Goal: Information Seeking & Learning: Learn about a topic

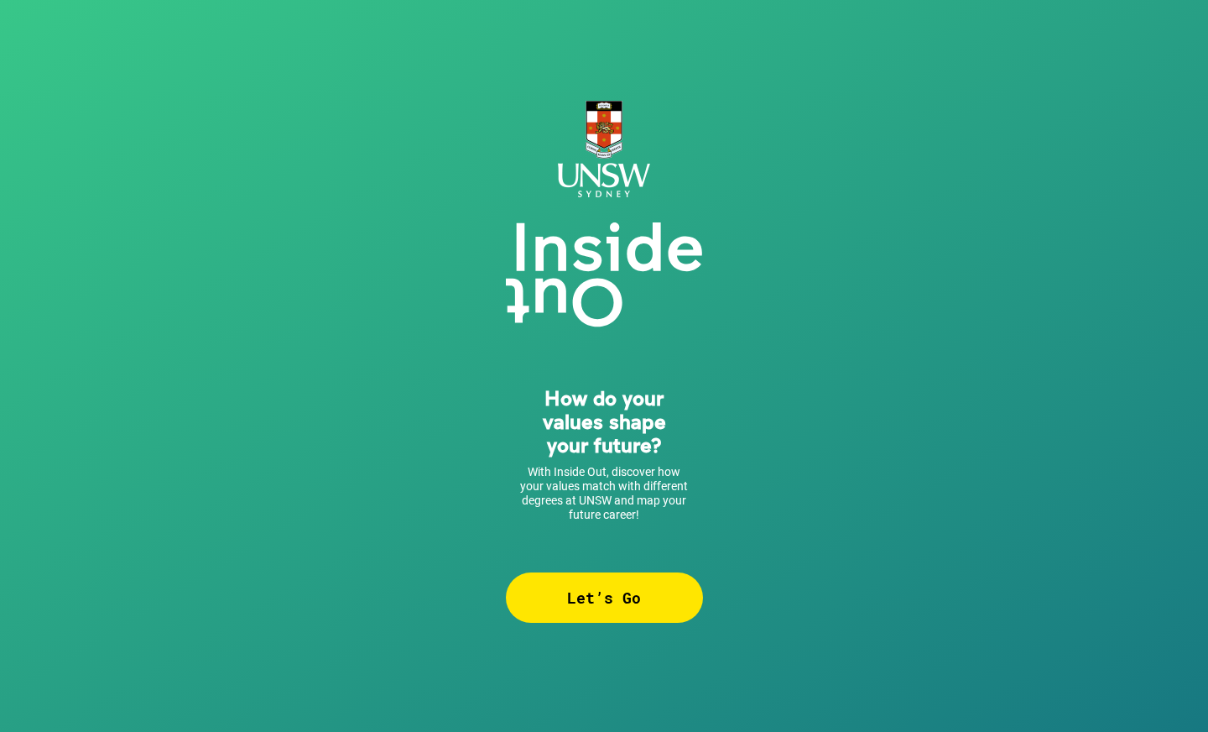
click at [514, 580] on div "Let’s Go" at bounding box center [604, 597] width 197 height 50
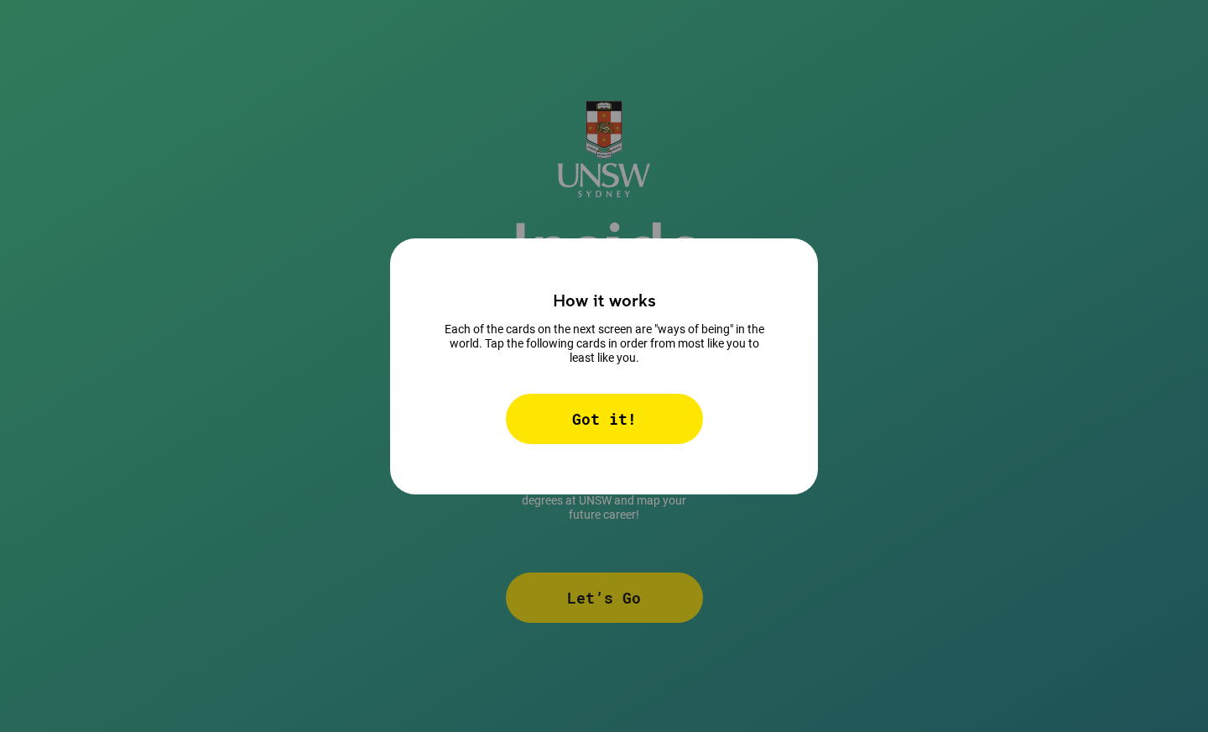
click at [558, 414] on div "Got it!" at bounding box center [604, 419] width 197 height 50
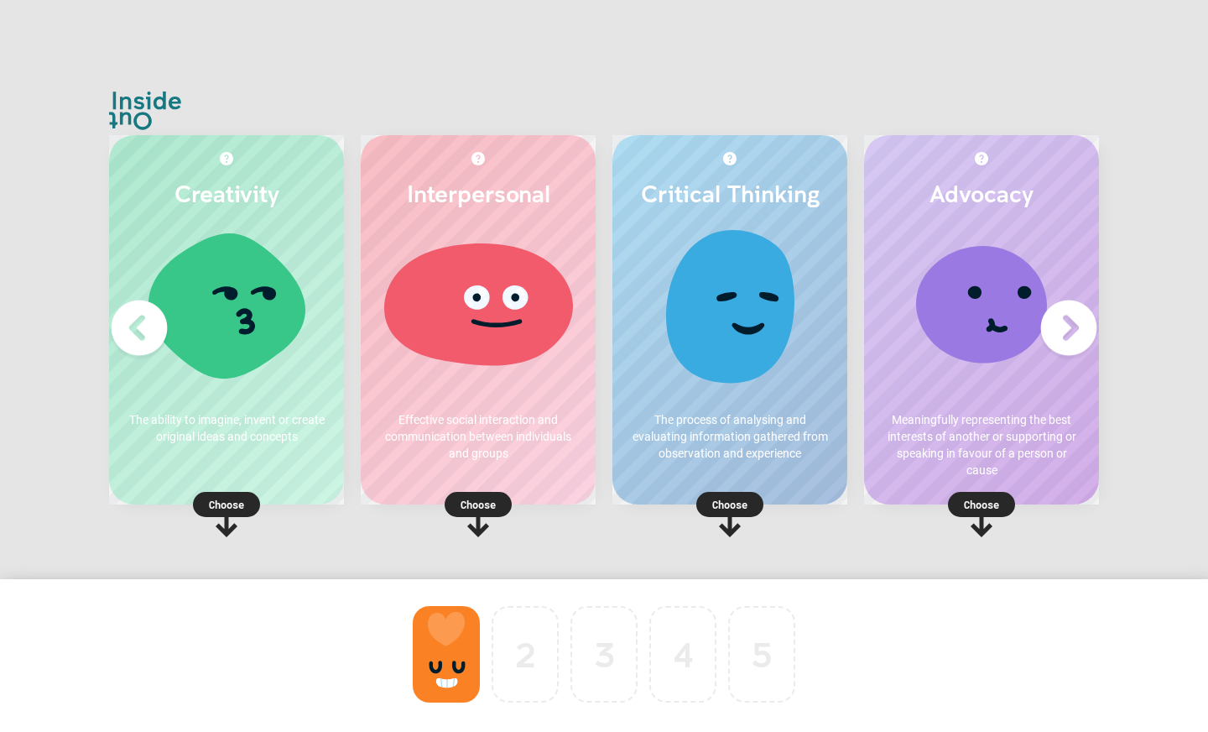
click at [489, 498] on p "Choose" at bounding box center [478, 504] width 235 height 17
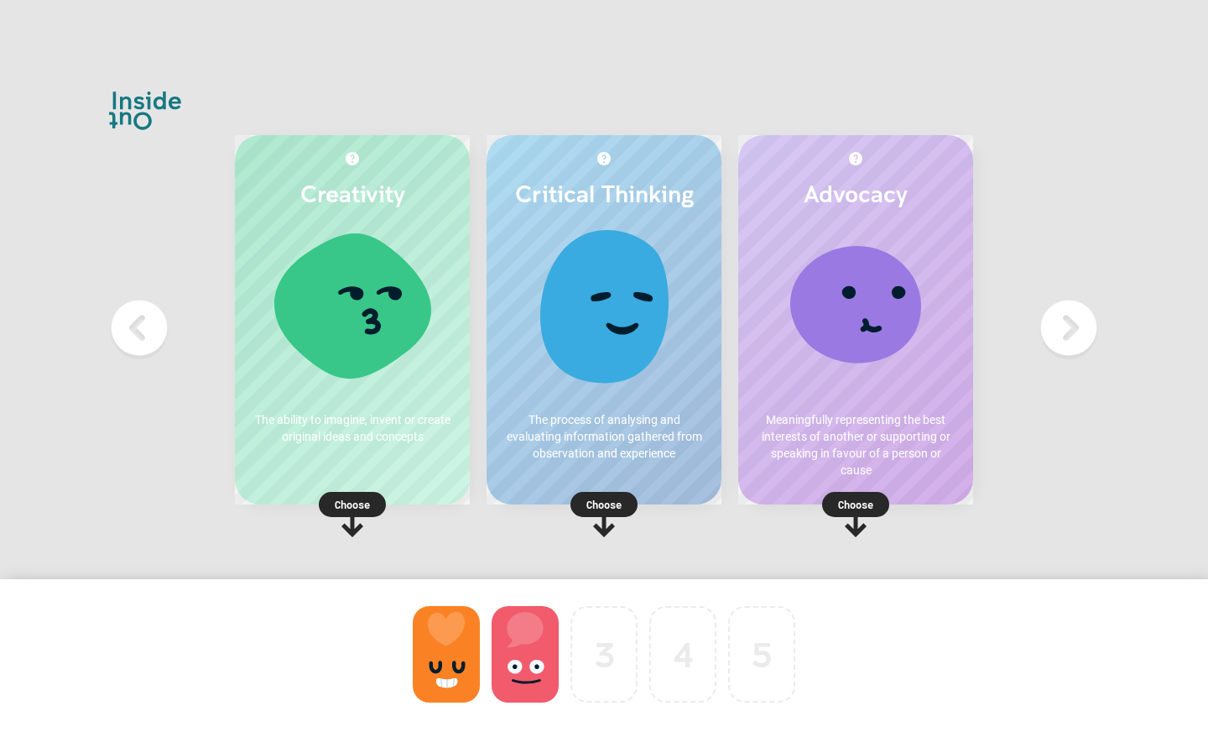
click at [344, 502] on p "Choose" at bounding box center [352, 504] width 235 height 17
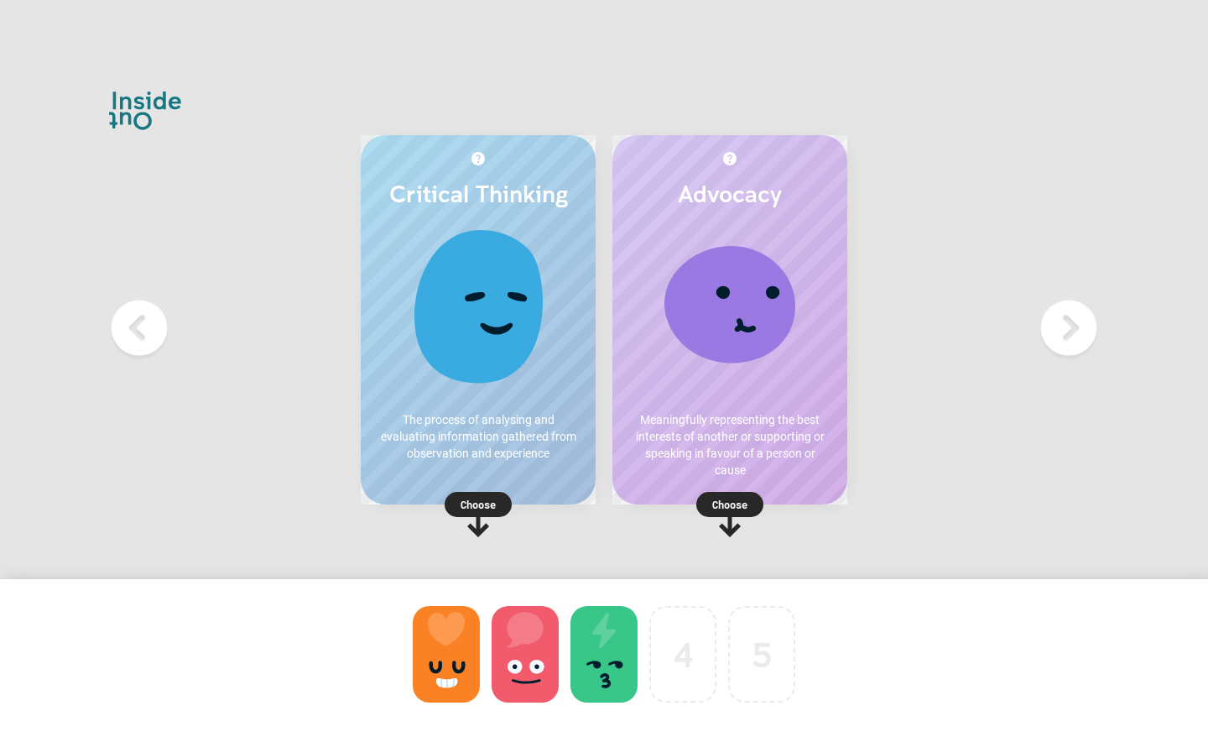
click at [480, 498] on p "Choose" at bounding box center [478, 504] width 235 height 17
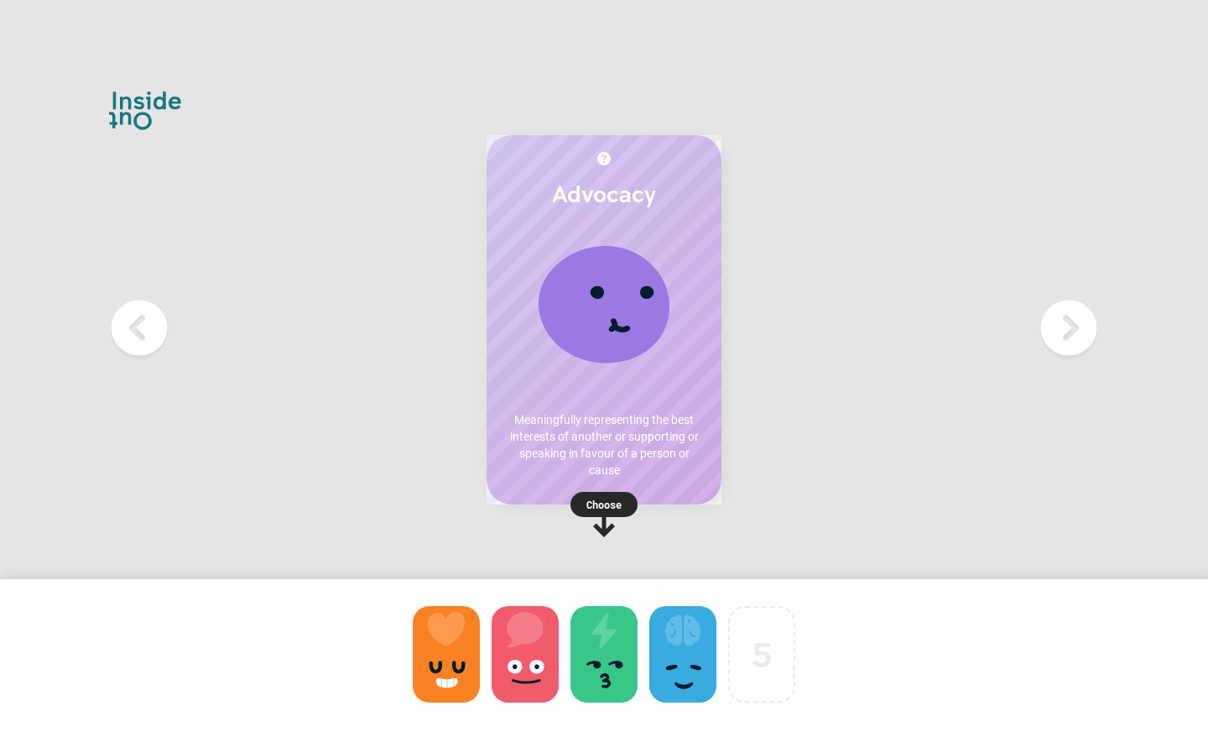
click at [597, 500] on p "Choose" at bounding box center [604, 504] width 235 height 17
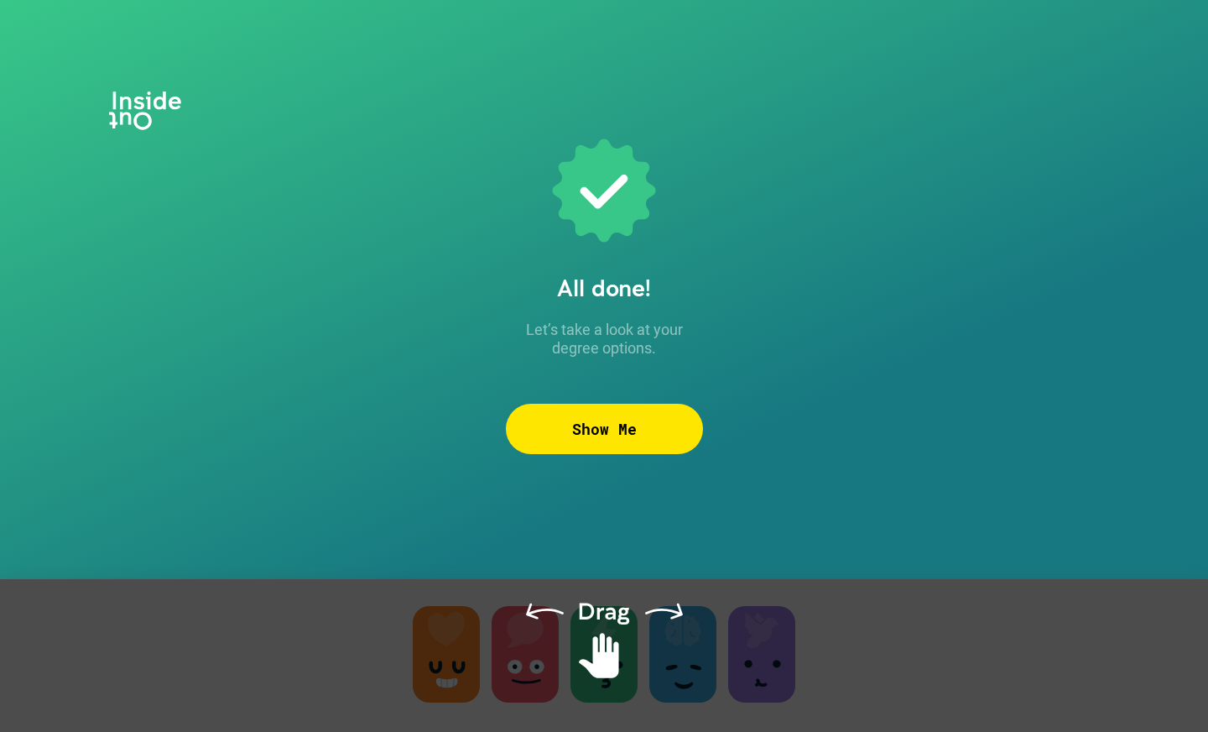
drag, startPoint x: 571, startPoint y: 676, endPoint x: 608, endPoint y: 593, distance: 90.9
click at [608, 593] on div at bounding box center [604, 676] width 1208 height 195
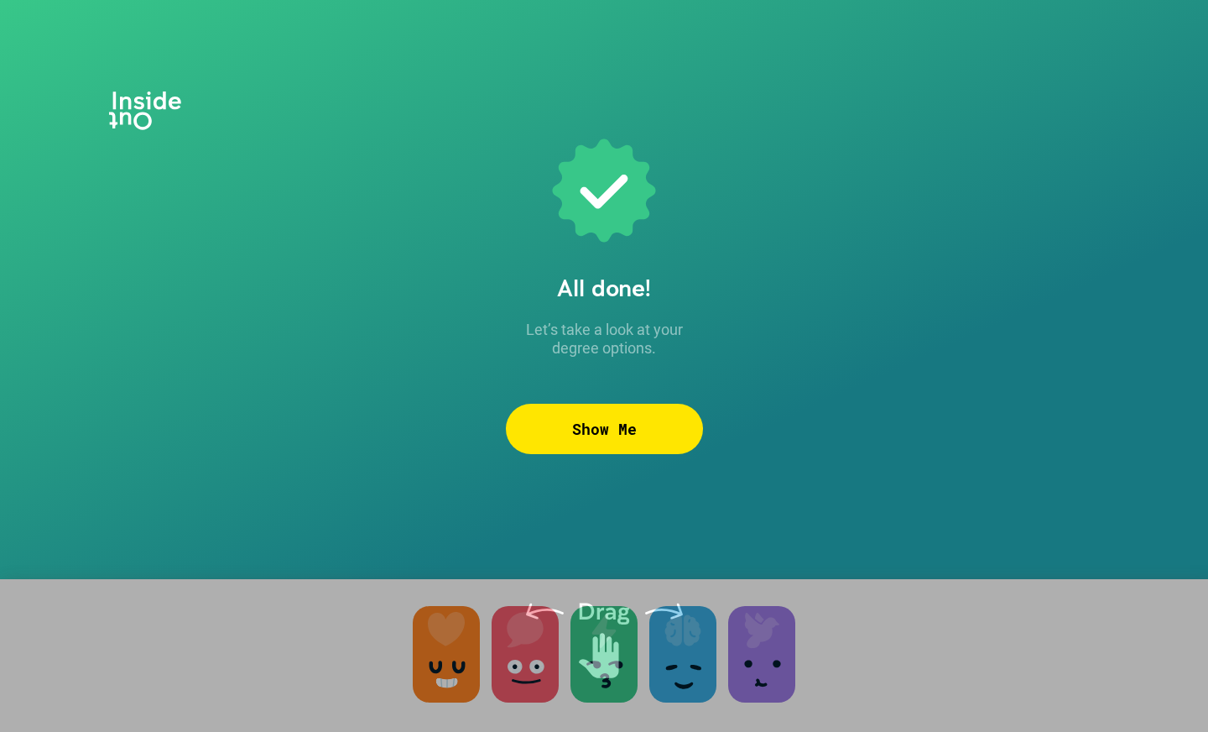
click at [590, 628] on div at bounding box center [604, 676] width 1208 height 195
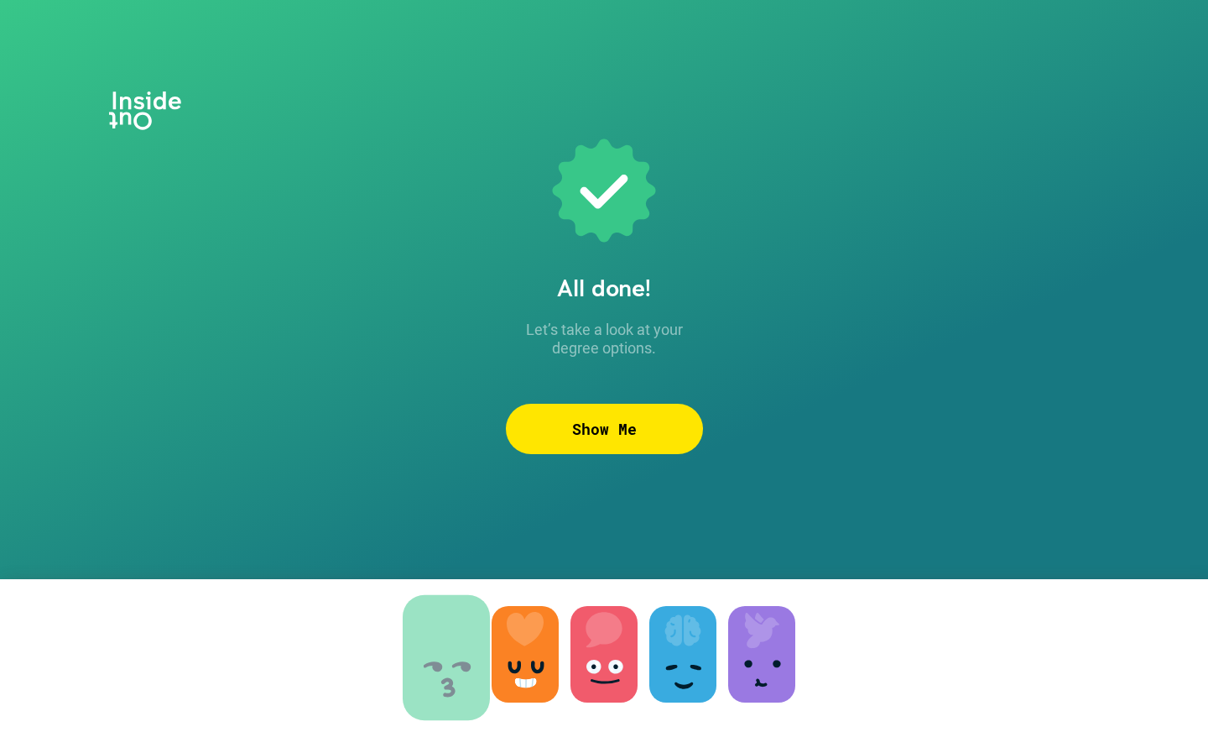
drag, startPoint x: 617, startPoint y: 646, endPoint x: 459, endPoint y: 649, distance: 157.8
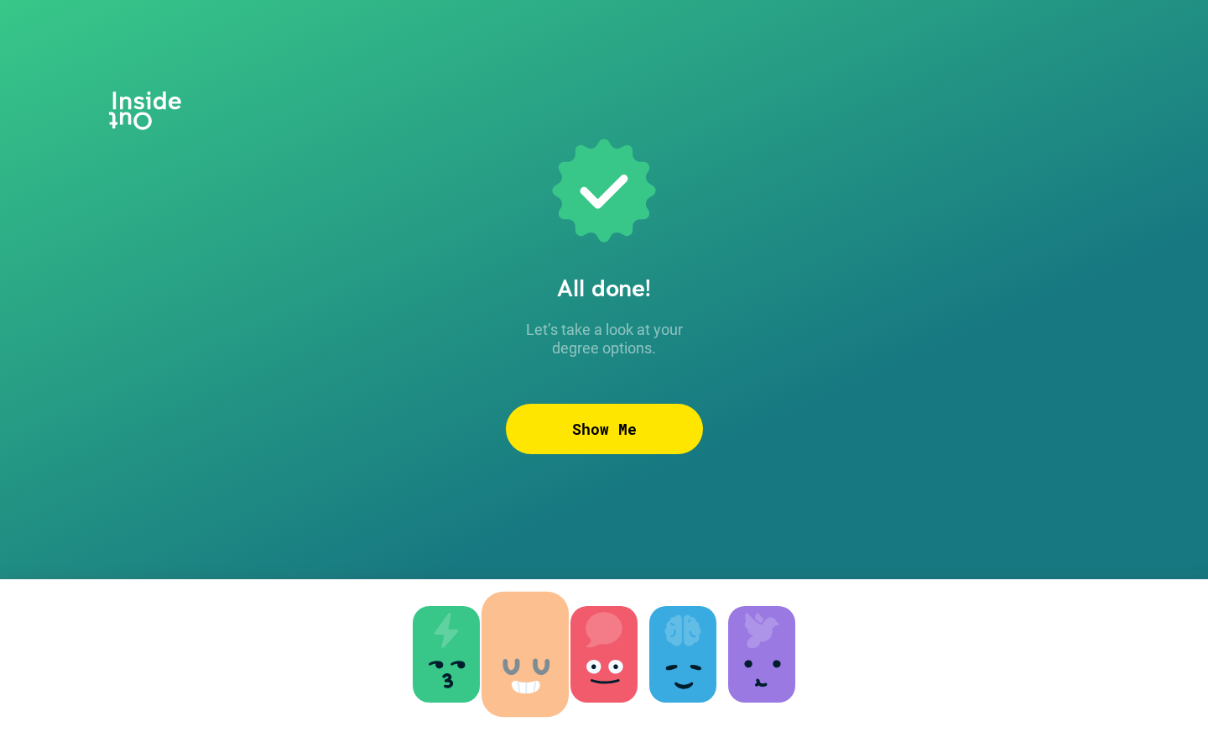
drag, startPoint x: 519, startPoint y: 654, endPoint x: 399, endPoint y: 653, distance: 119.2
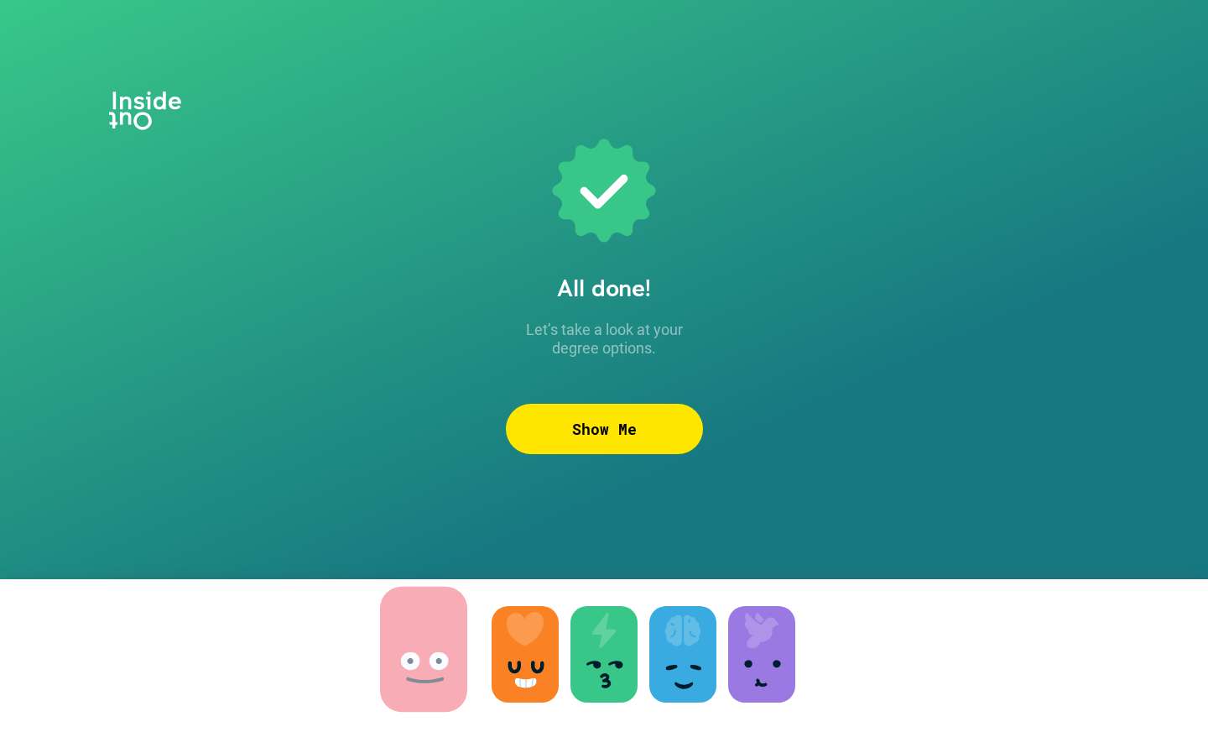
drag, startPoint x: 622, startPoint y: 663, endPoint x: 442, endPoint y: 659, distance: 179.6
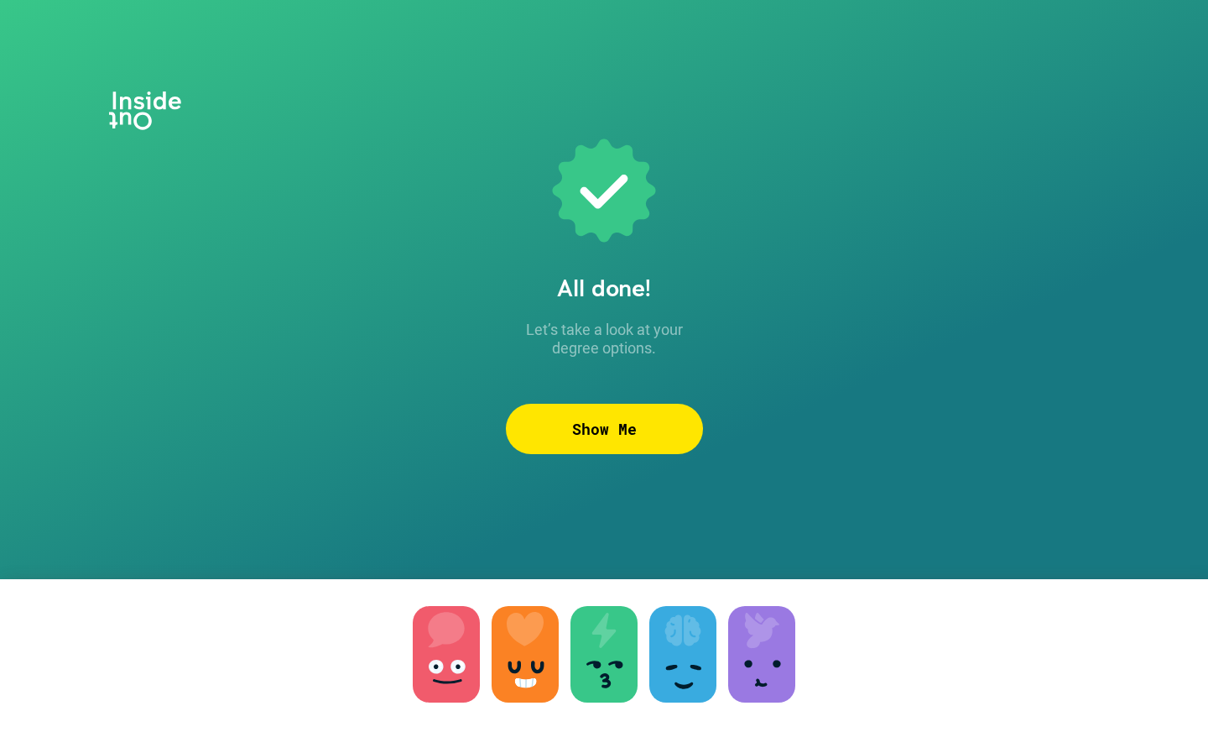
drag, startPoint x: 617, startPoint y: 662, endPoint x: 532, endPoint y: 652, distance: 85.3
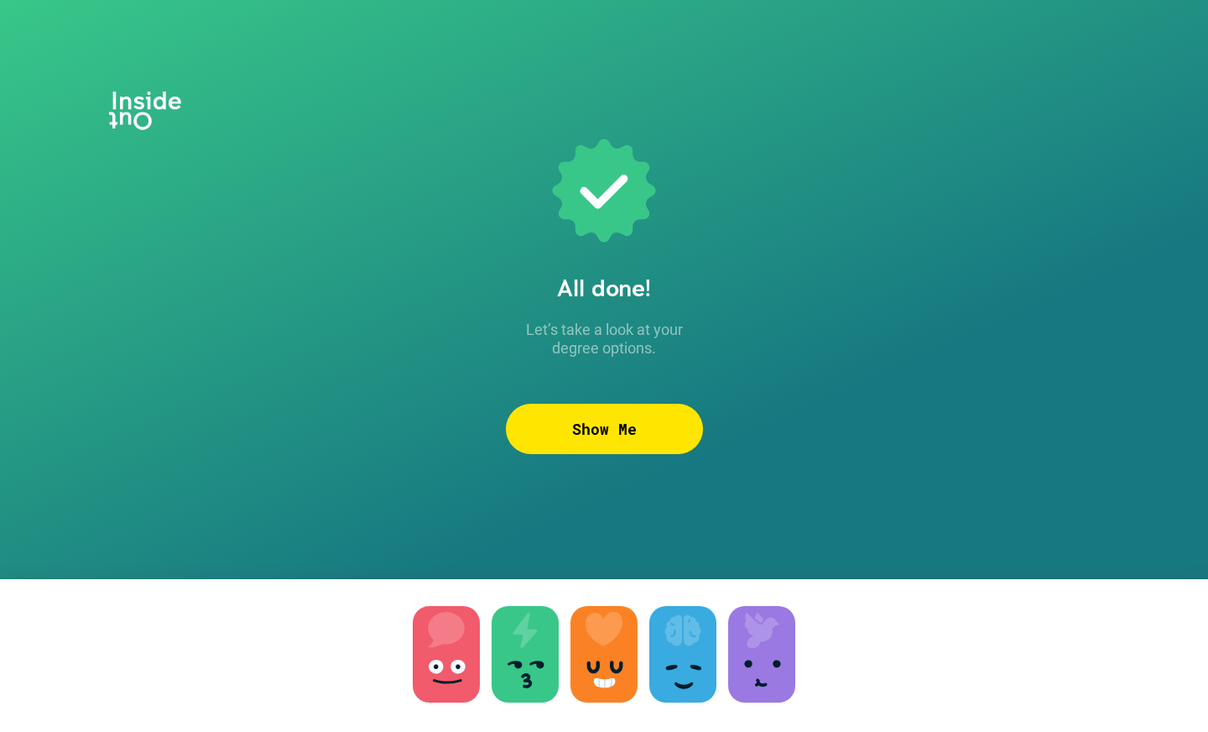
click at [758, 668] on div at bounding box center [761, 654] width 67 height 96
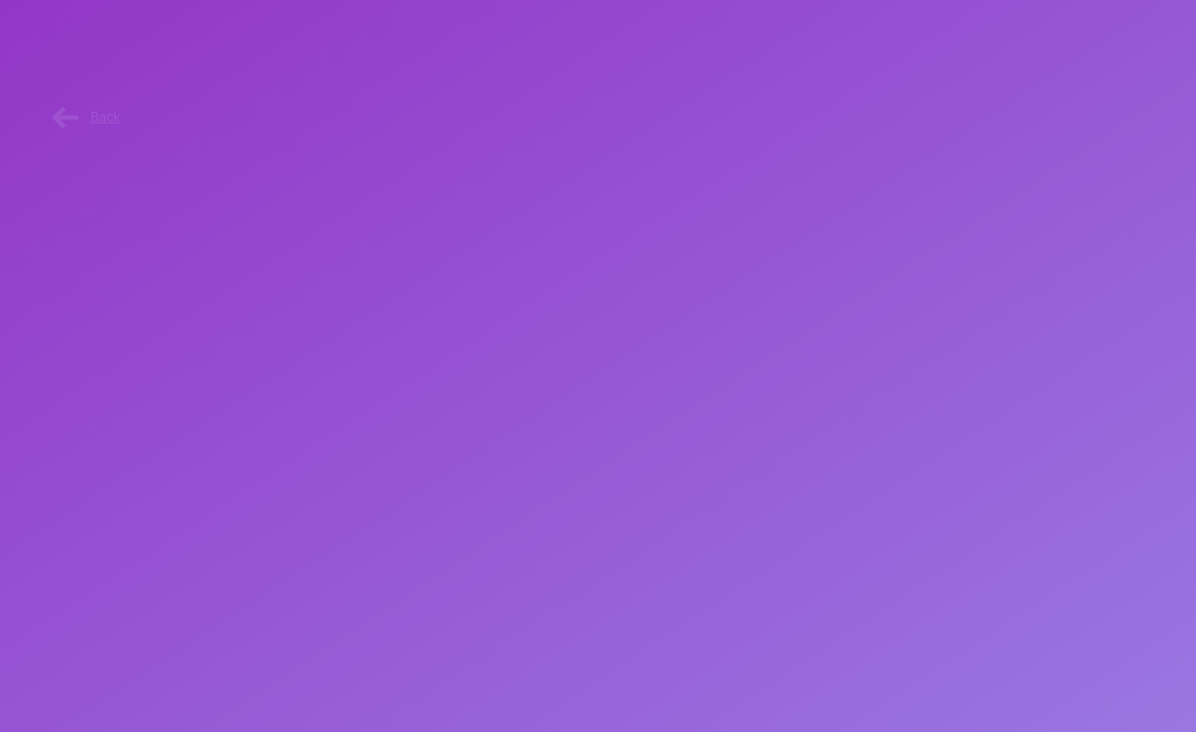
click at [758, 668] on div "Advocacy Do you want to make a difference? Advocacy can take many different for…" at bounding box center [598, 432] width 1196 height 712
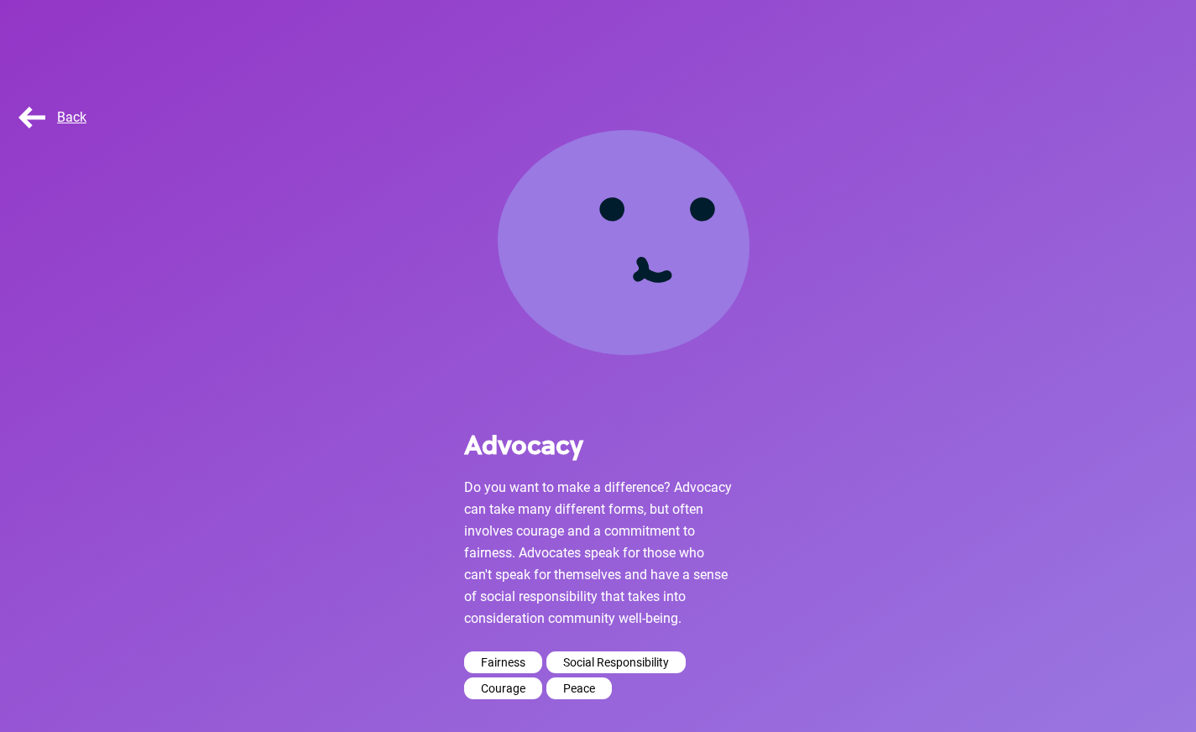
click at [19, 125] on div "Back" at bounding box center [57, 118] width 84 height 34
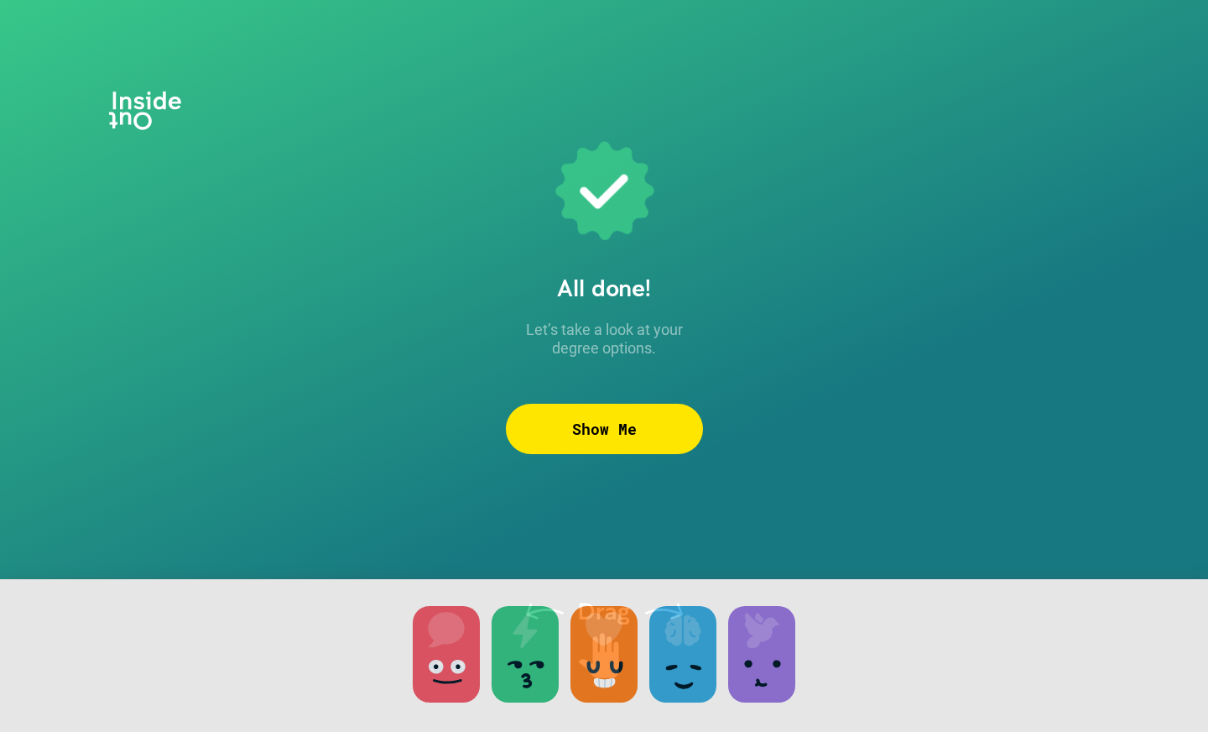
click at [442, 649] on div at bounding box center [604, 676] width 1208 height 195
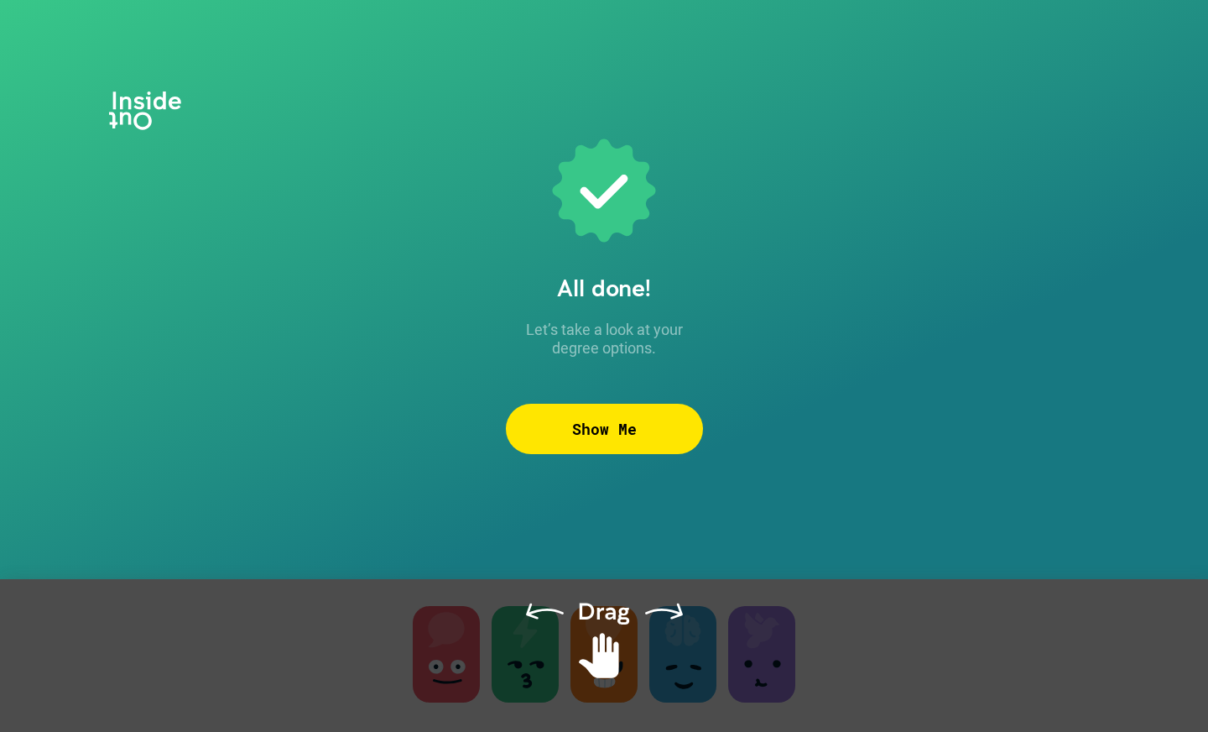
click at [442, 649] on div at bounding box center [604, 676] width 1208 height 195
click at [292, 601] on div at bounding box center [604, 676] width 1208 height 195
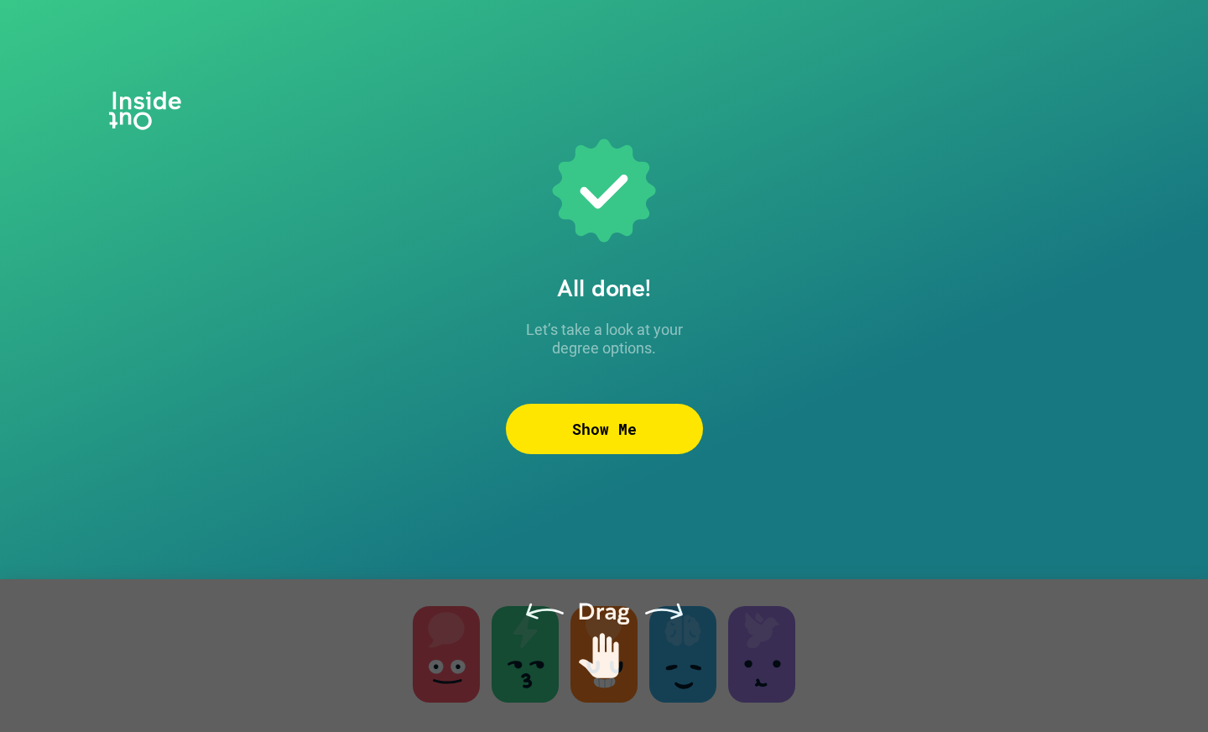
click at [352, 616] on div at bounding box center [604, 676] width 1208 height 195
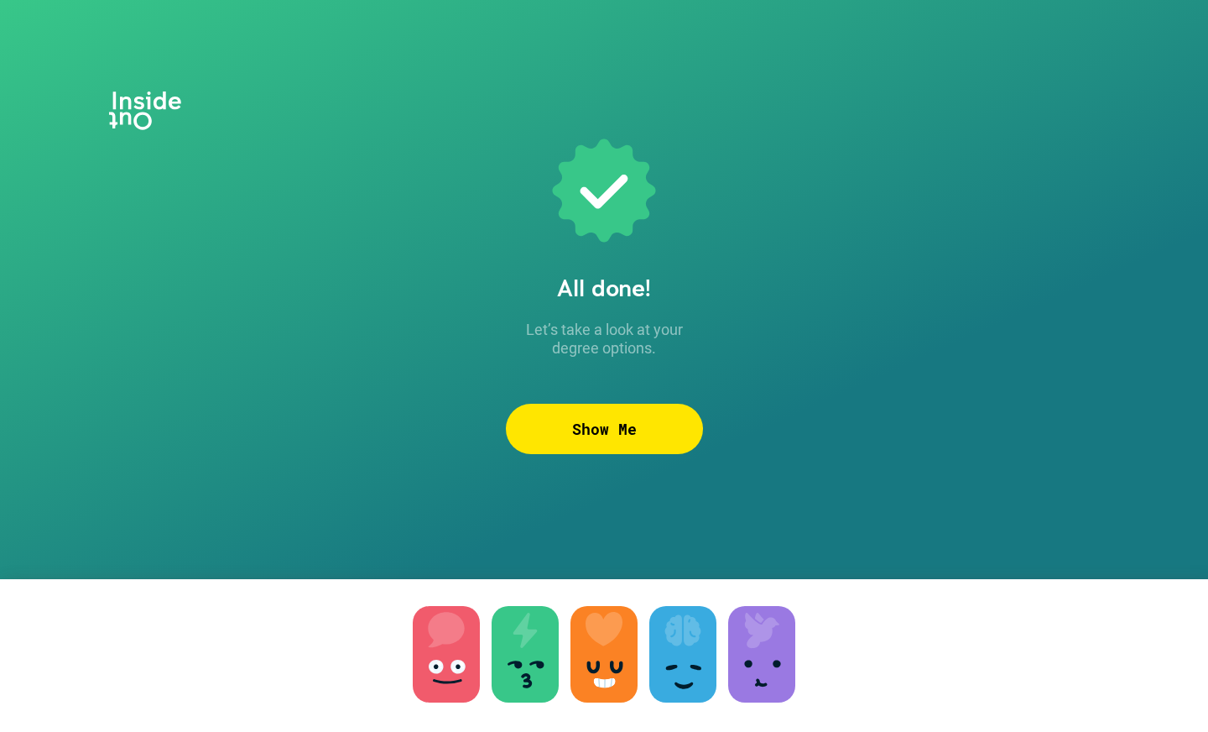
click at [427, 649] on div at bounding box center [446, 654] width 67 height 96
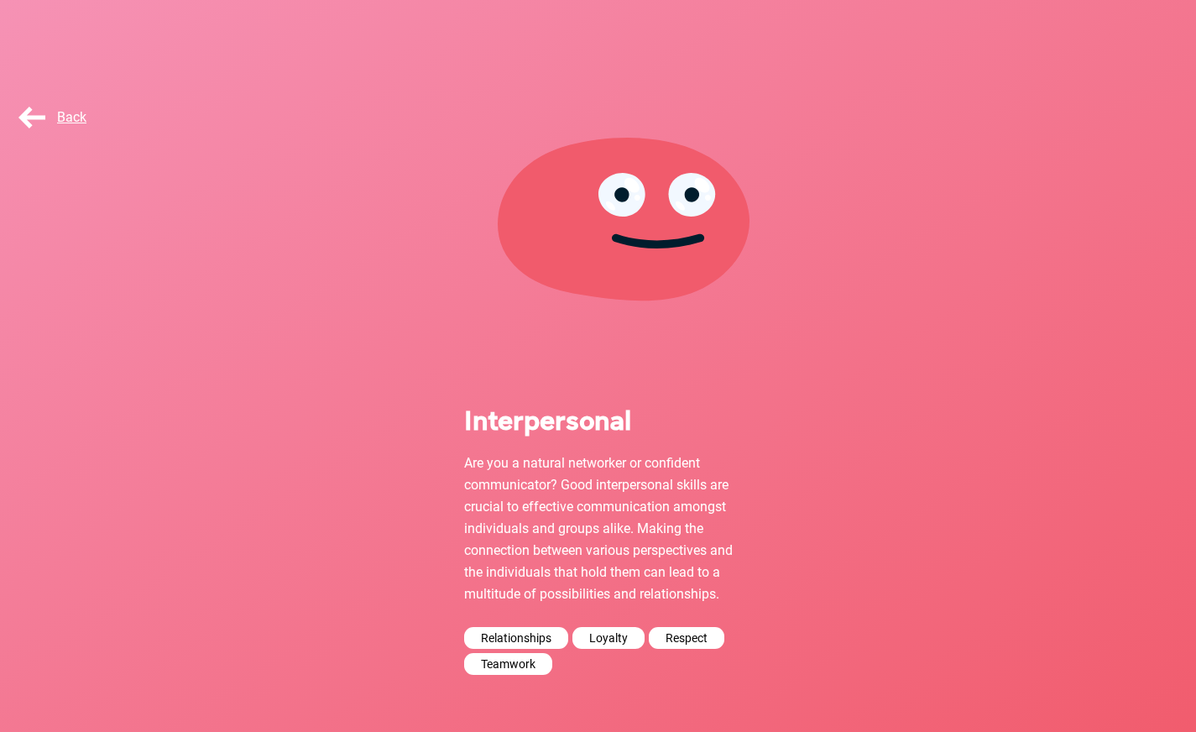
scroll to position [26, 0]
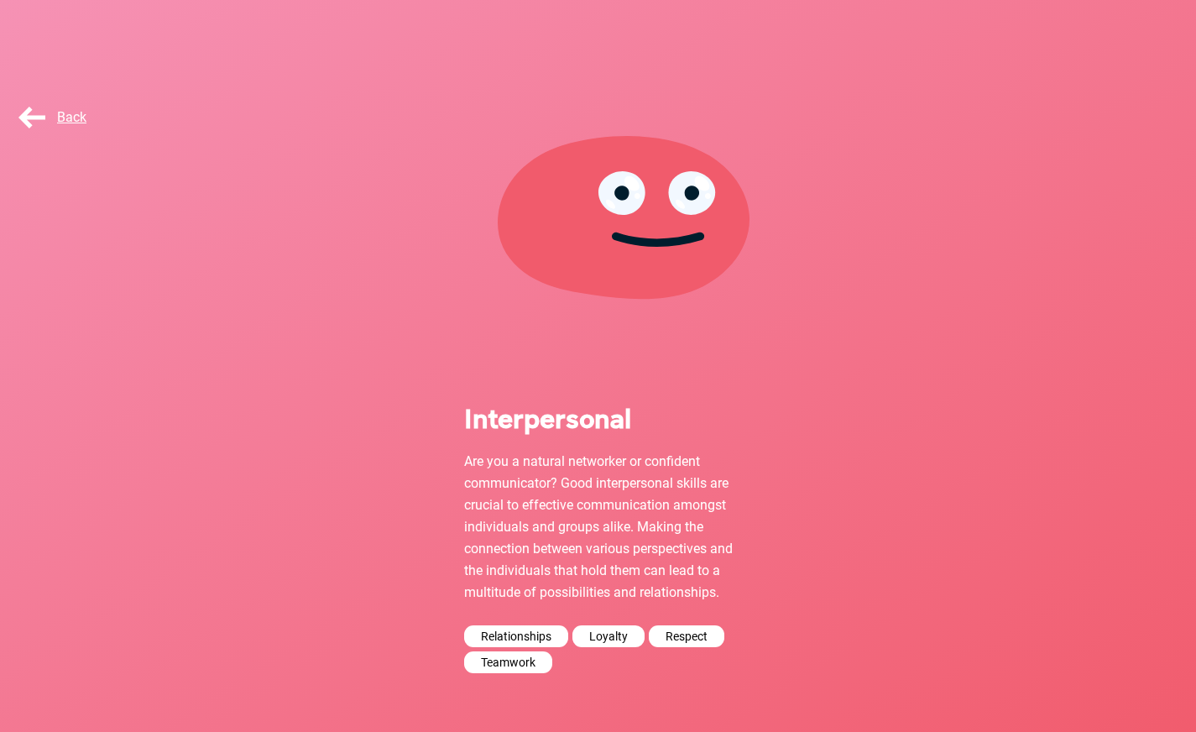
click at [77, 115] on span "Back" at bounding box center [50, 117] width 71 height 16
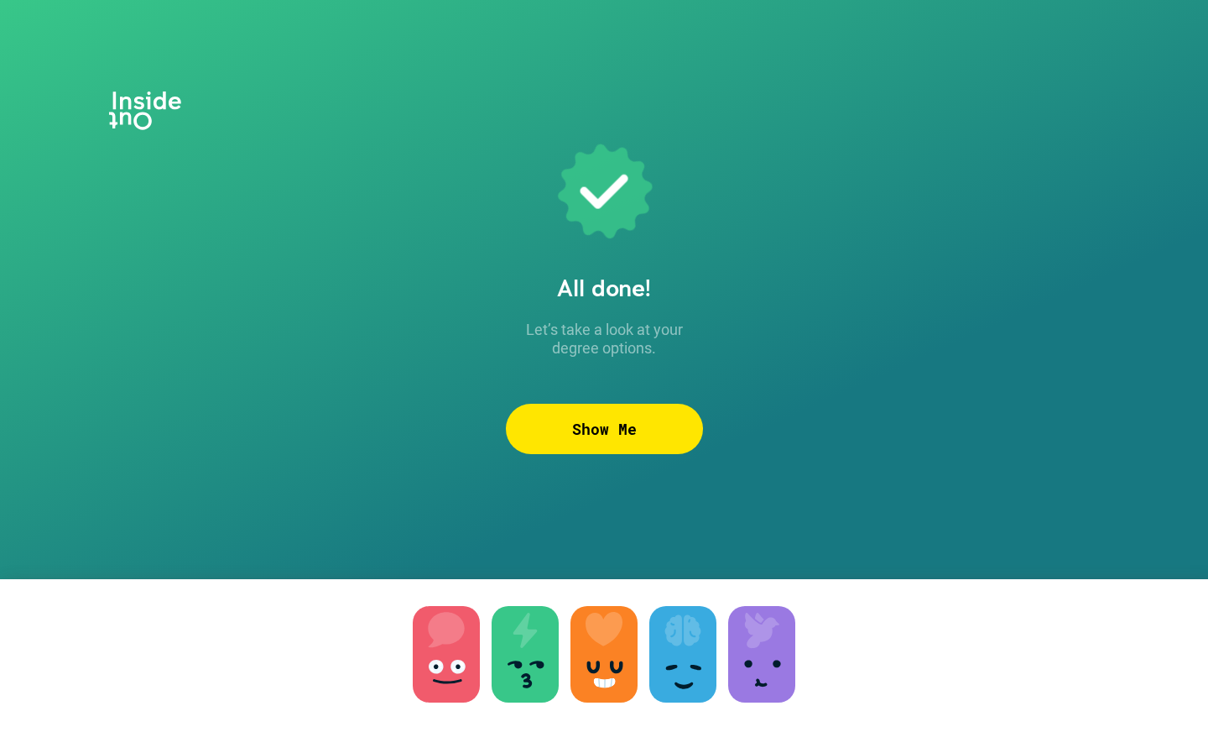
click at [531, 673] on div at bounding box center [604, 676] width 1208 height 195
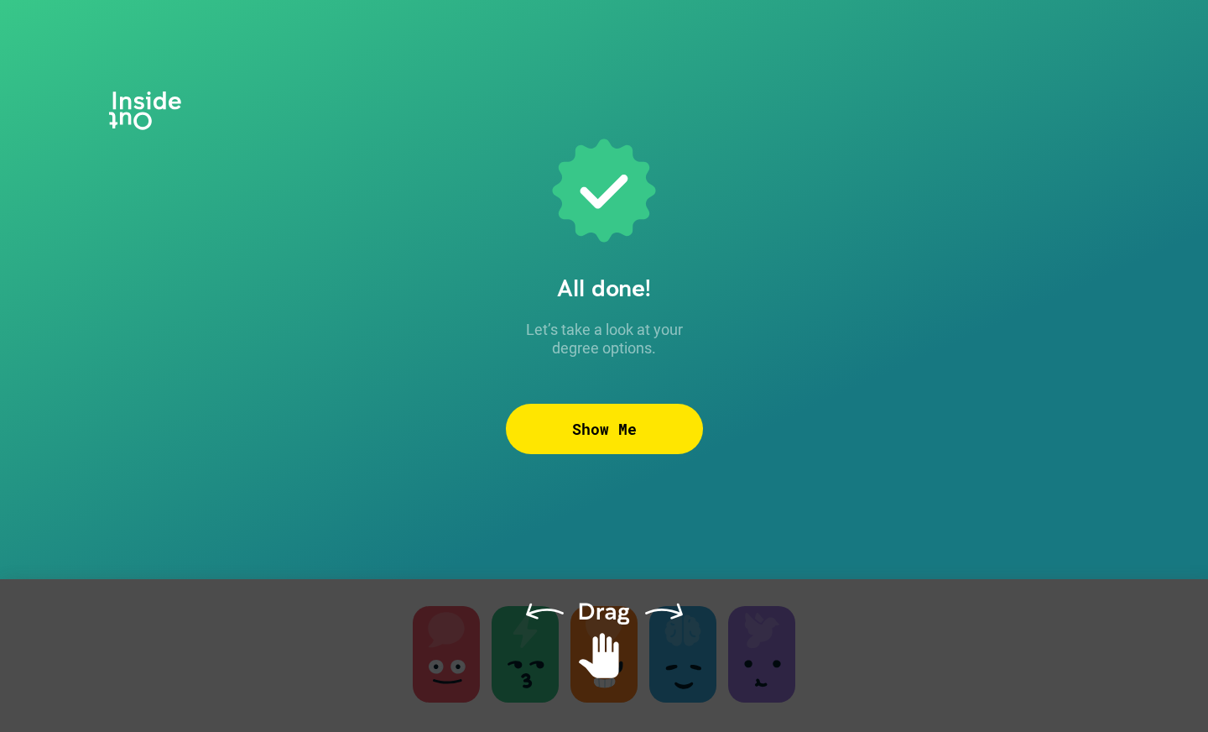
click at [531, 673] on div at bounding box center [604, 676] width 1208 height 195
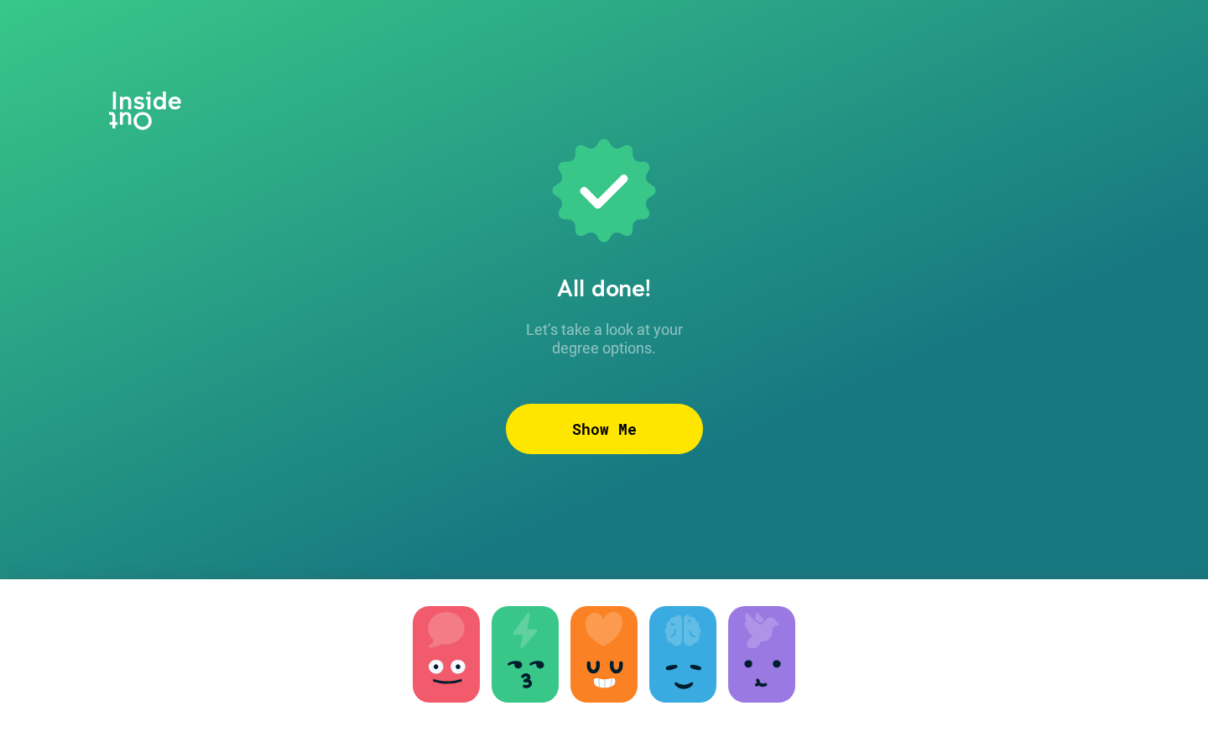
click at [531, 673] on div at bounding box center [525, 654] width 67 height 96
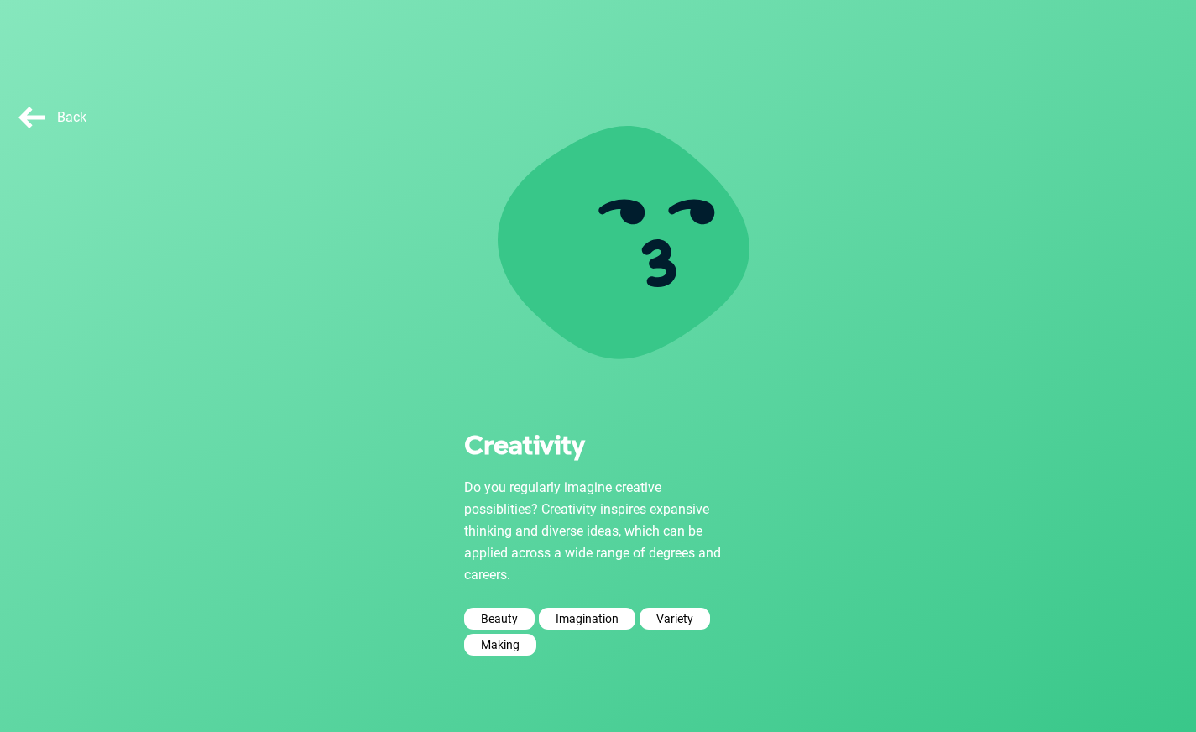
click at [55, 108] on div "Back" at bounding box center [57, 118] width 84 height 34
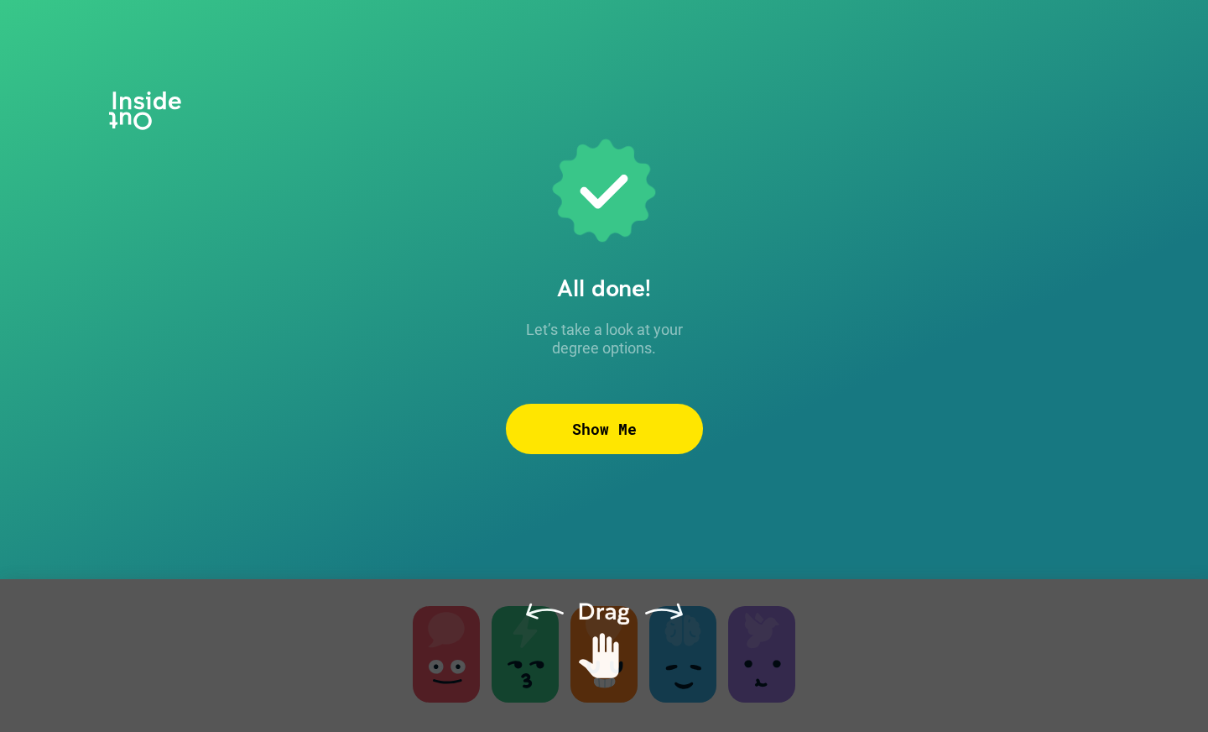
drag, startPoint x: 535, startPoint y: 681, endPoint x: 630, endPoint y: 674, distance: 95.9
click at [630, 674] on div at bounding box center [604, 676] width 1208 height 195
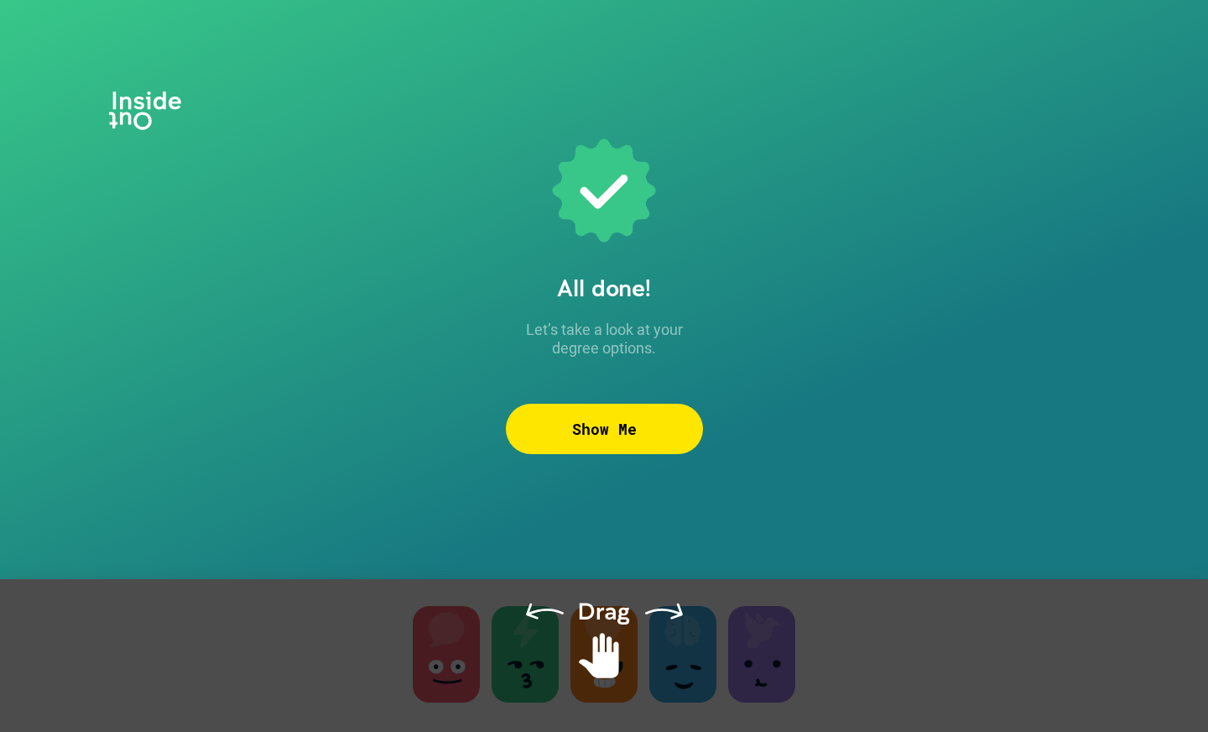
click at [529, 662] on div at bounding box center [604, 676] width 1208 height 195
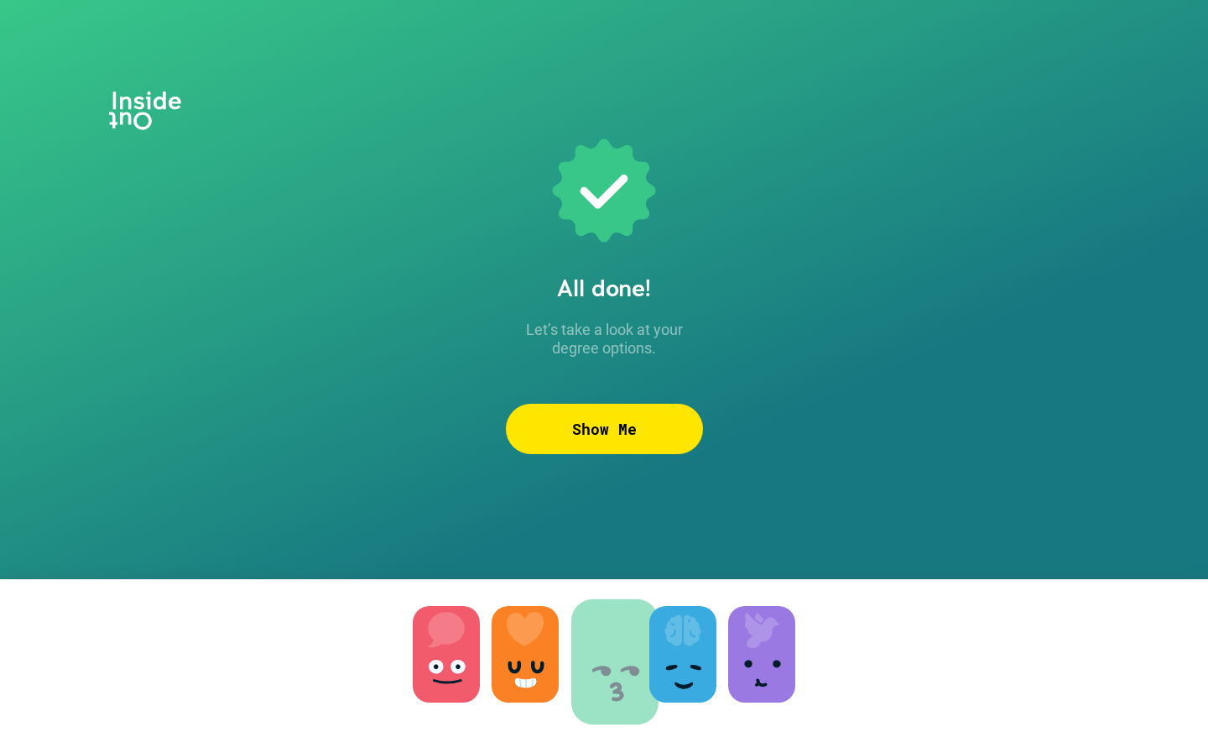
drag, startPoint x: 529, startPoint y: 663, endPoint x: 635, endPoint y: 669, distance: 106.7
click at [531, 665] on div at bounding box center [525, 654] width 67 height 96
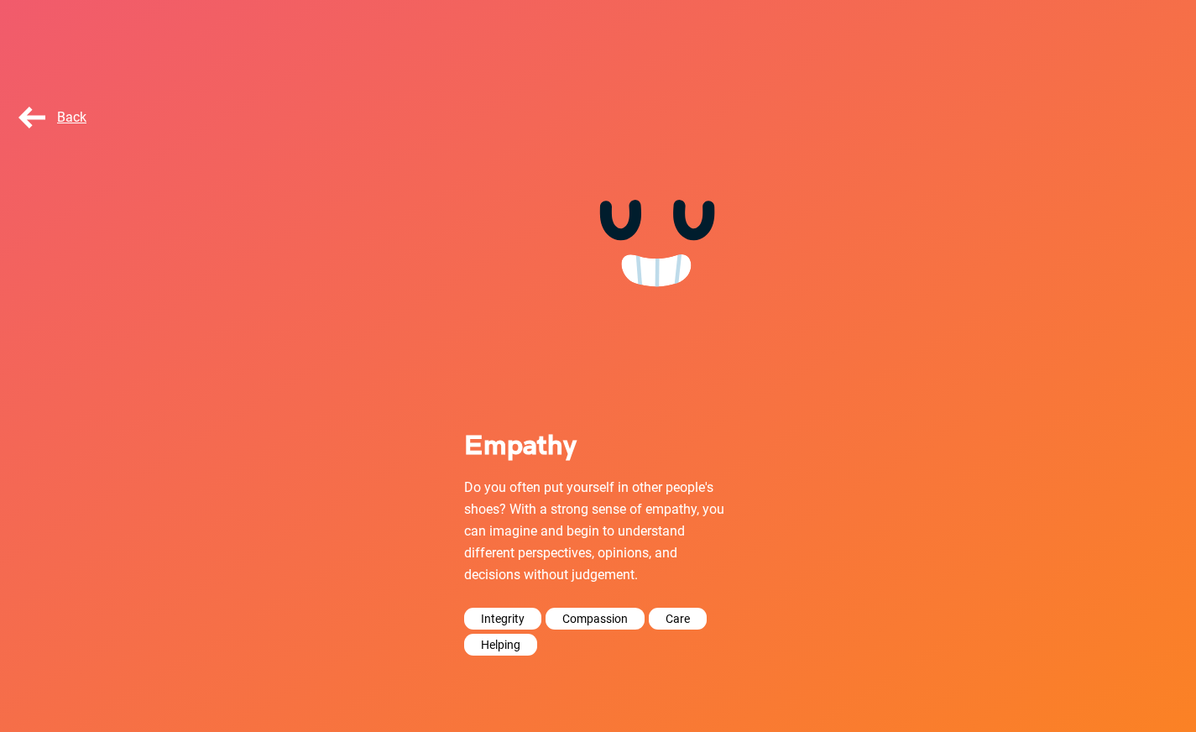
click at [71, 103] on div "Back" at bounding box center [57, 118] width 84 height 34
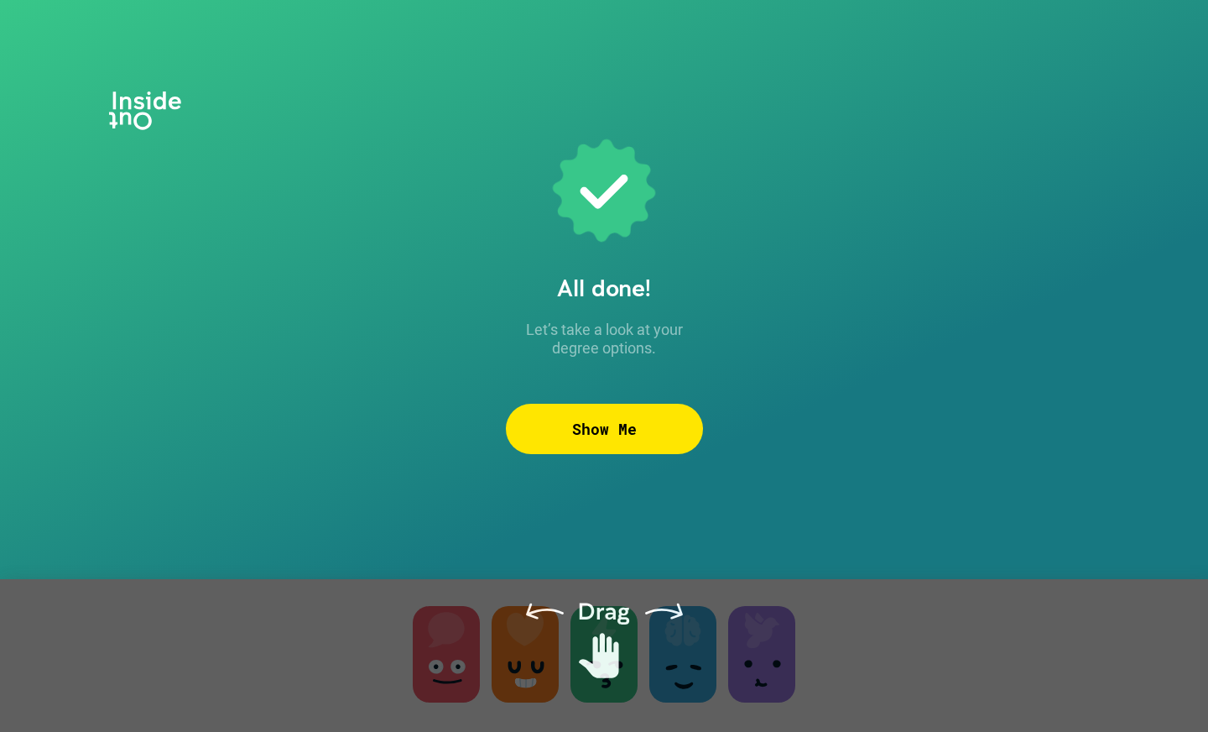
click at [685, 666] on div at bounding box center [604, 676] width 1208 height 195
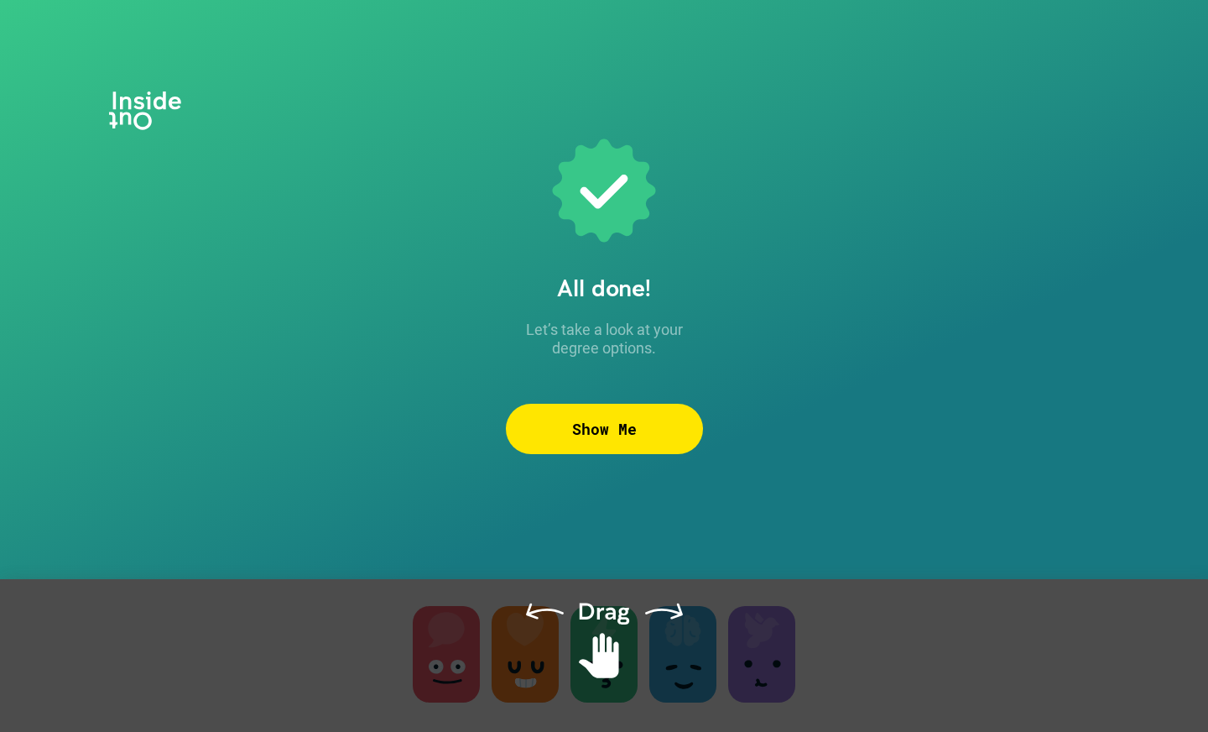
click at [685, 666] on div at bounding box center [604, 676] width 1208 height 195
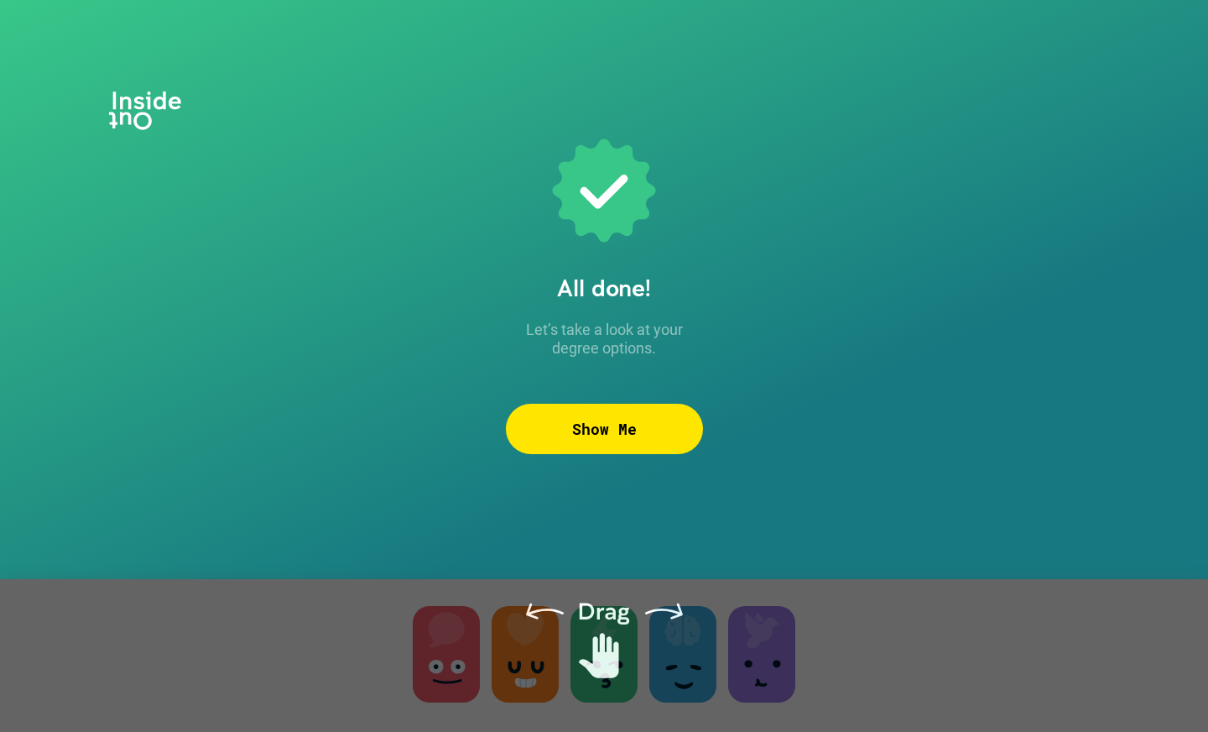
click at [670, 666] on div at bounding box center [604, 676] width 1208 height 195
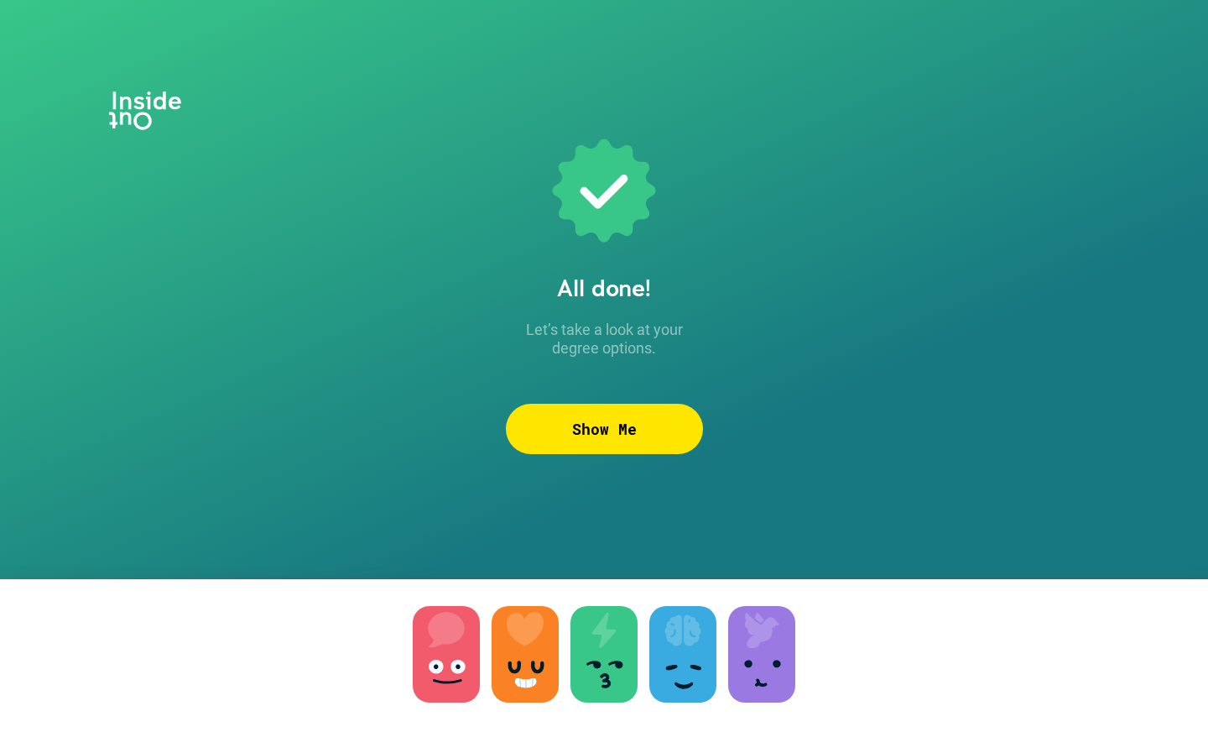
click at [670, 666] on div at bounding box center [682, 654] width 67 height 96
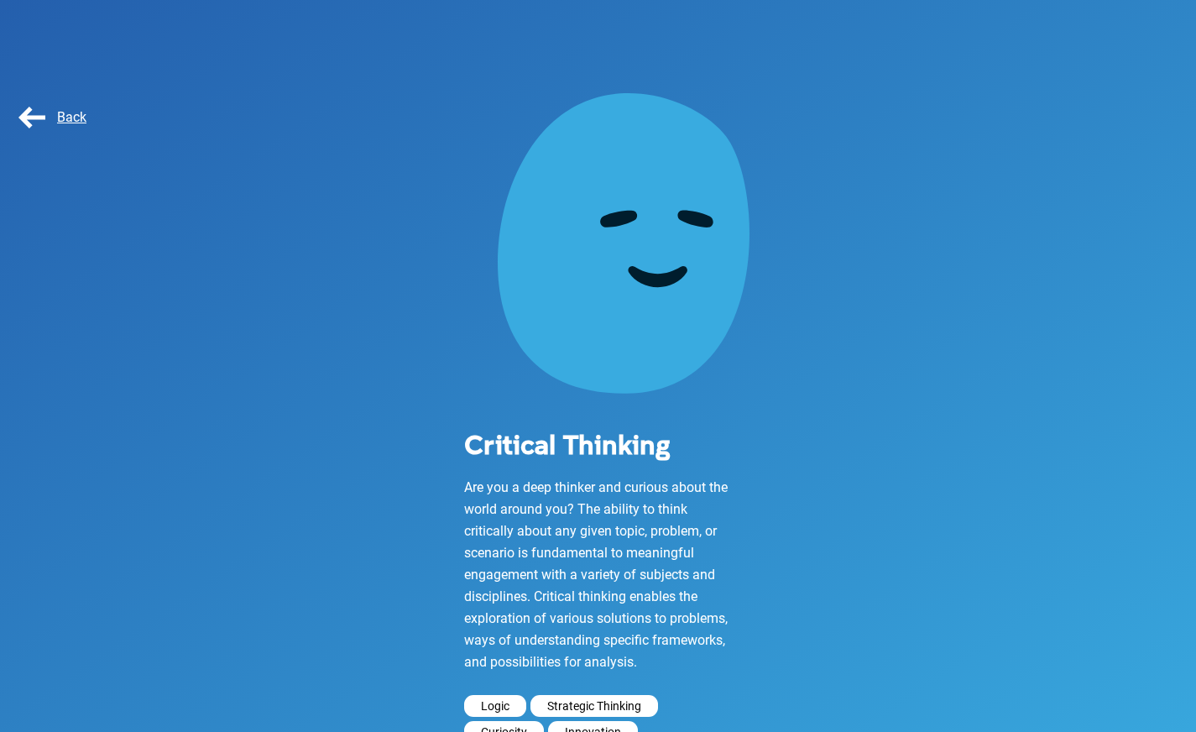
click at [69, 112] on span "Back" at bounding box center [50, 117] width 71 height 16
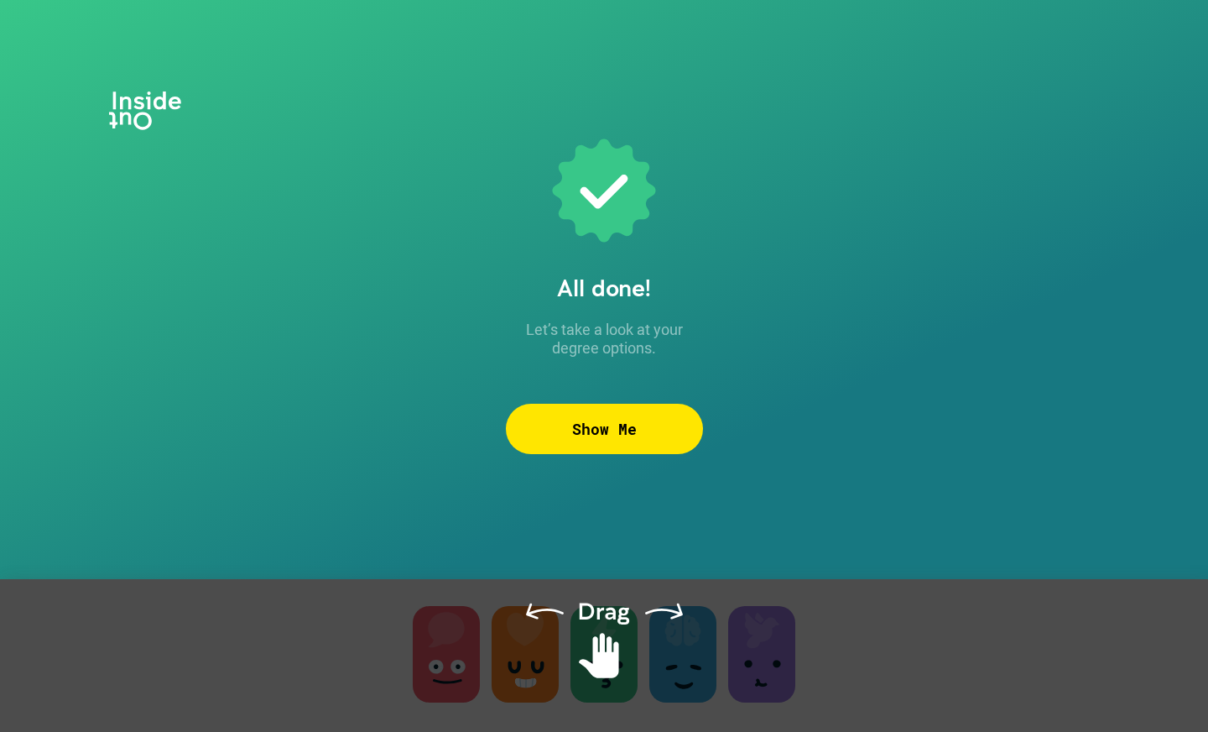
click at [775, 660] on div at bounding box center [604, 676] width 1208 height 195
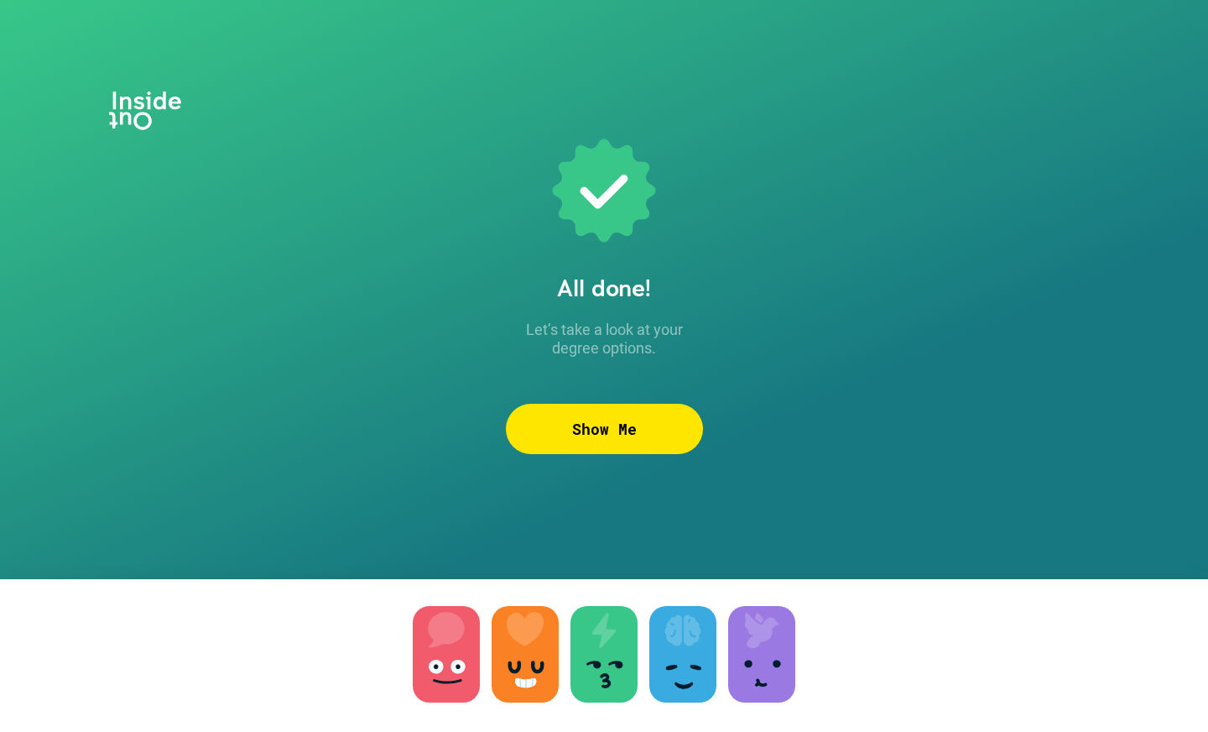
click at [775, 660] on div at bounding box center [761, 654] width 67 height 96
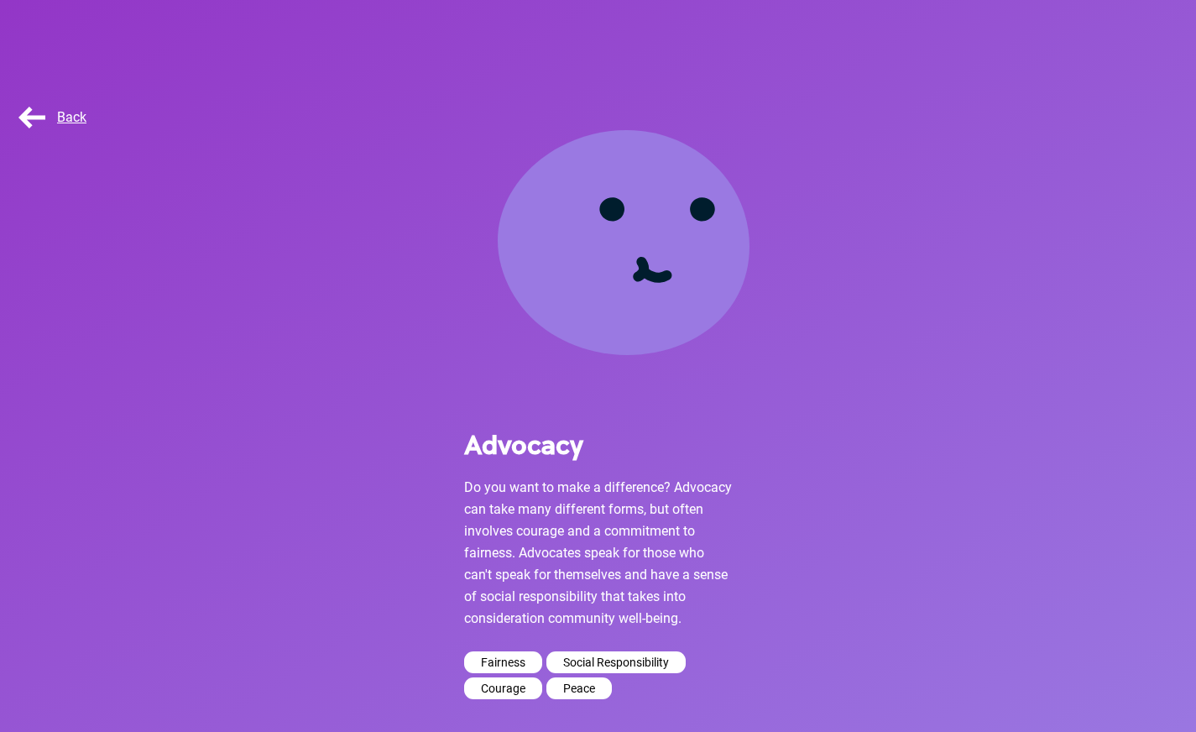
click at [70, 107] on div "Back" at bounding box center [57, 118] width 84 height 34
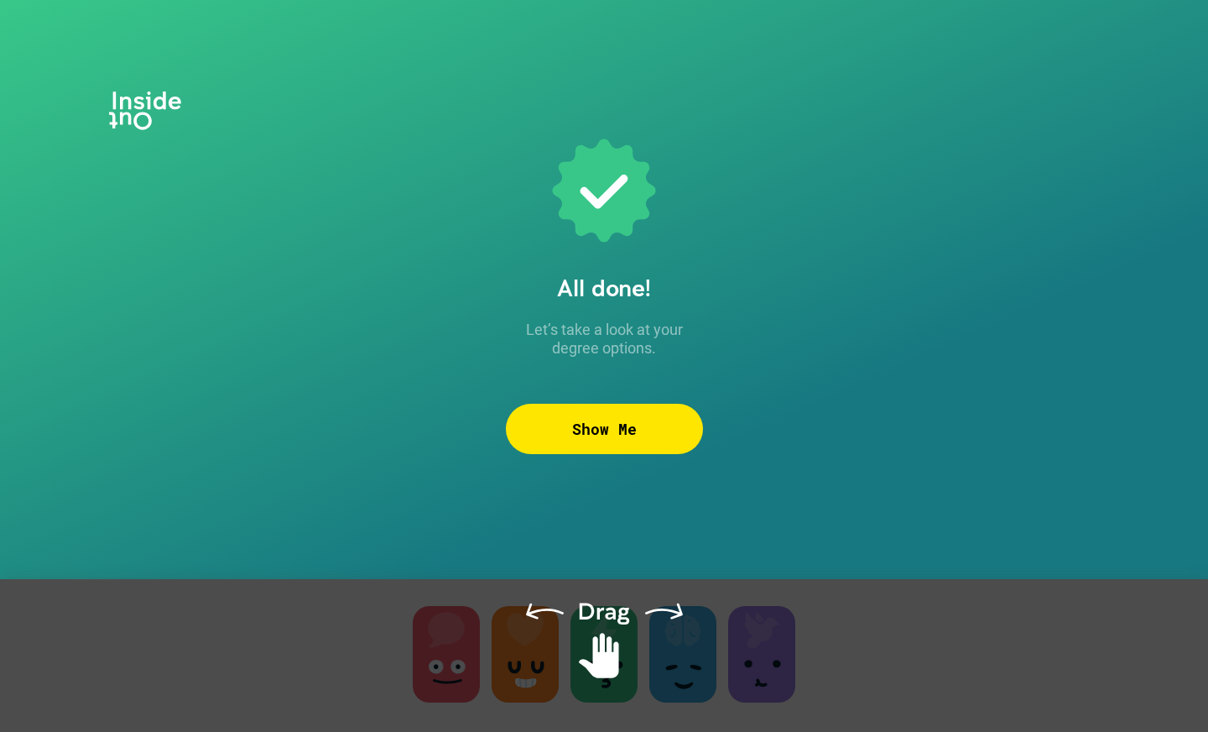
click at [664, 669] on div at bounding box center [604, 676] width 1208 height 195
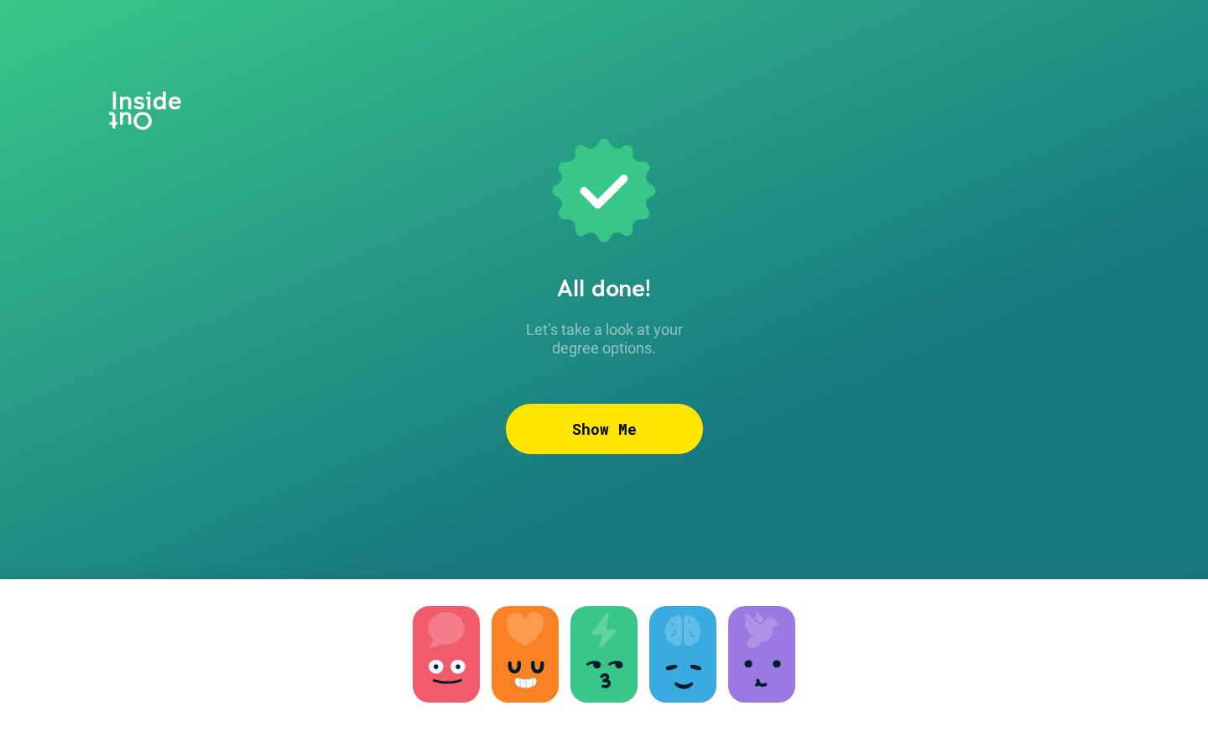
click at [664, 669] on div at bounding box center [682, 654] width 67 height 96
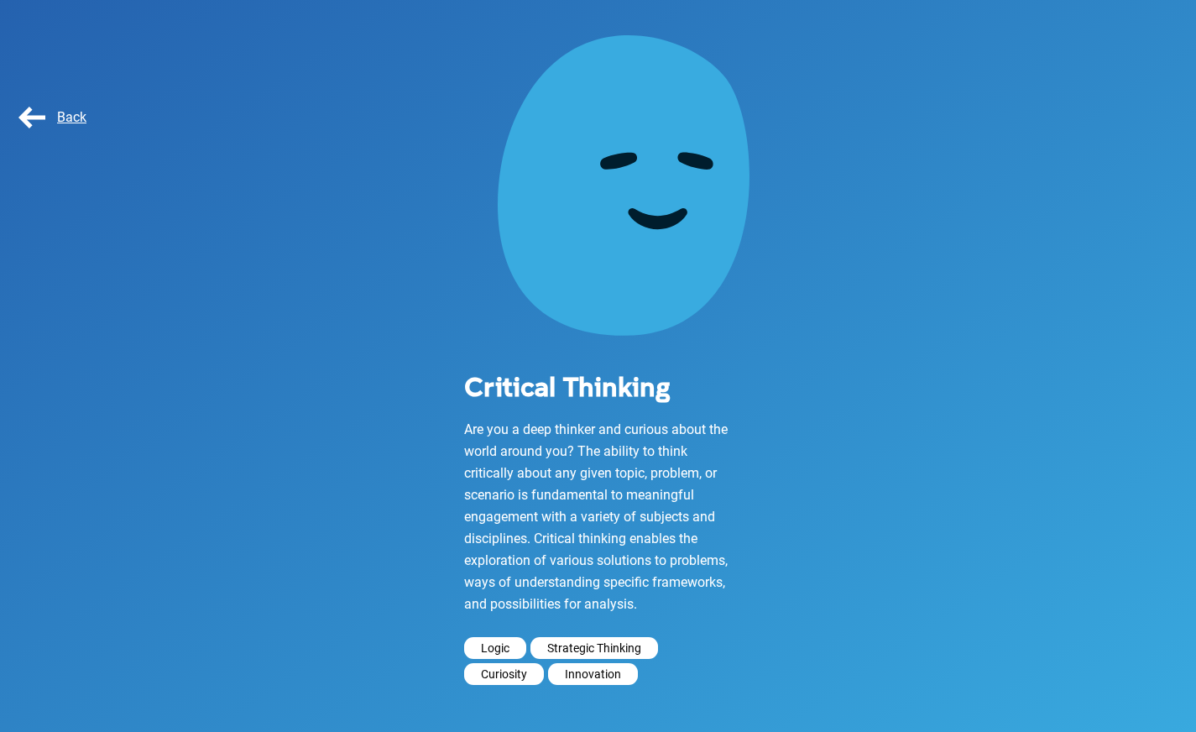
scroll to position [60, 0]
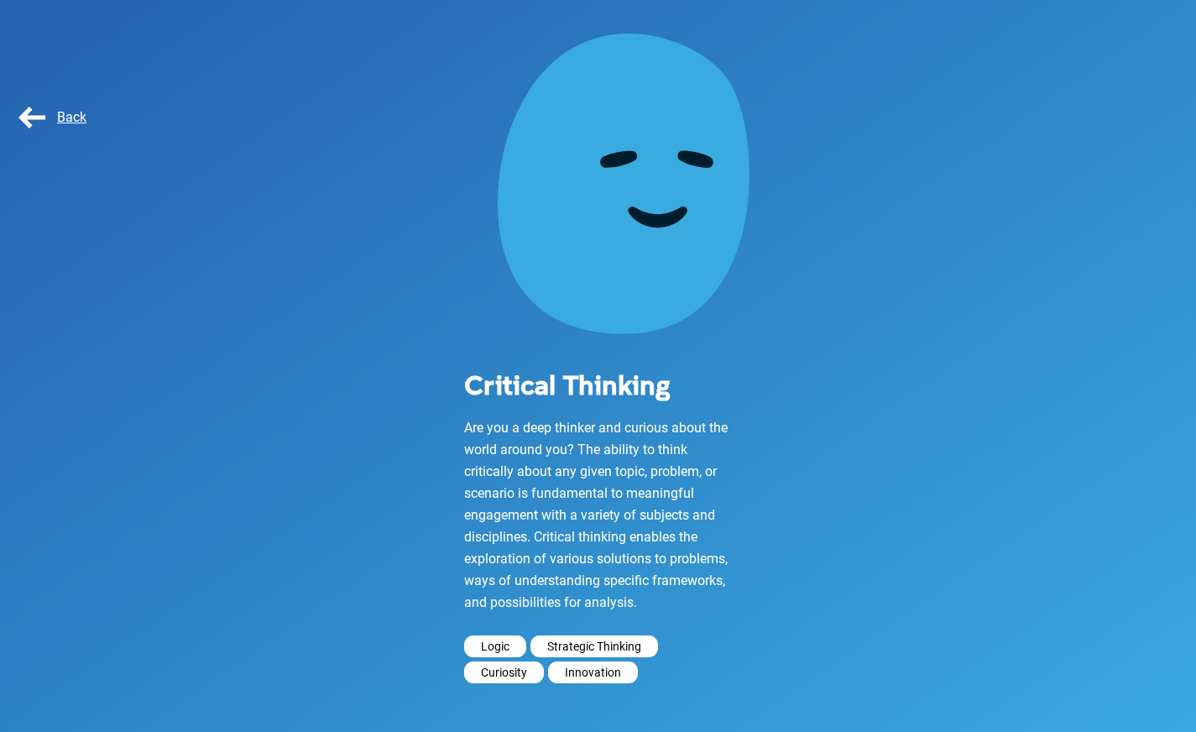
click at [75, 115] on span "Back" at bounding box center [50, 117] width 71 height 16
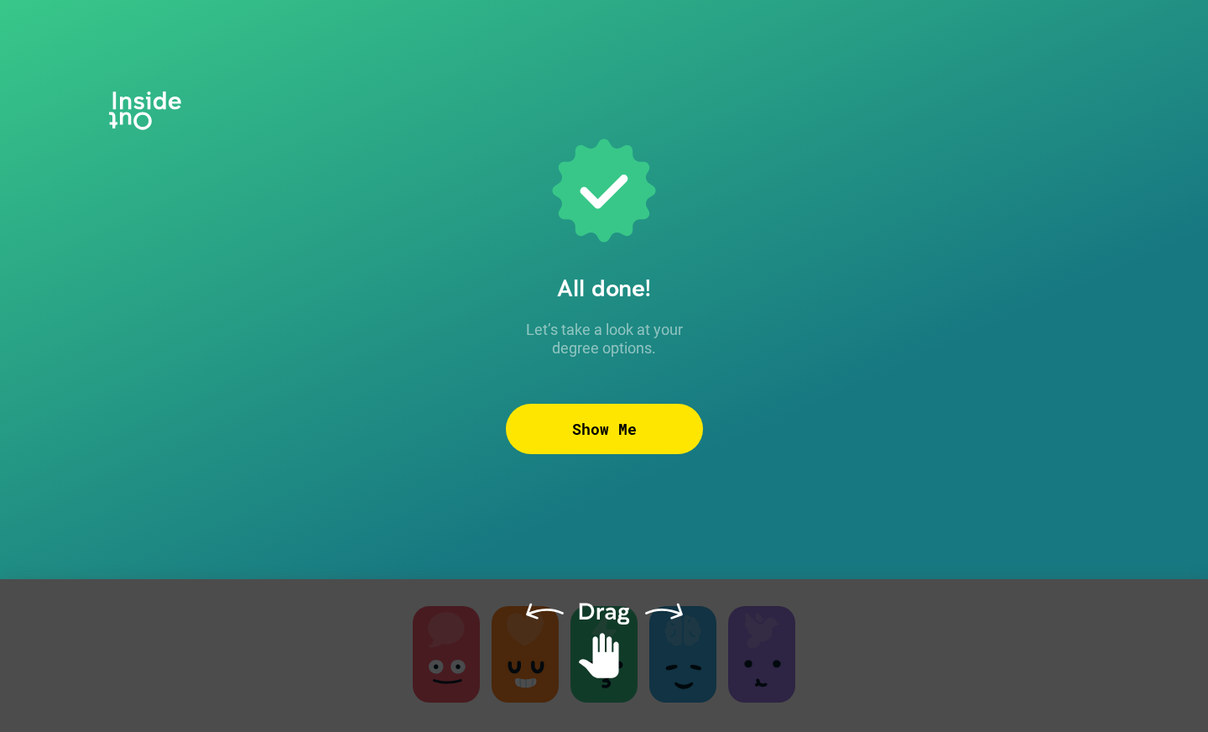
click at [601, 663] on div at bounding box center [604, 676] width 1208 height 195
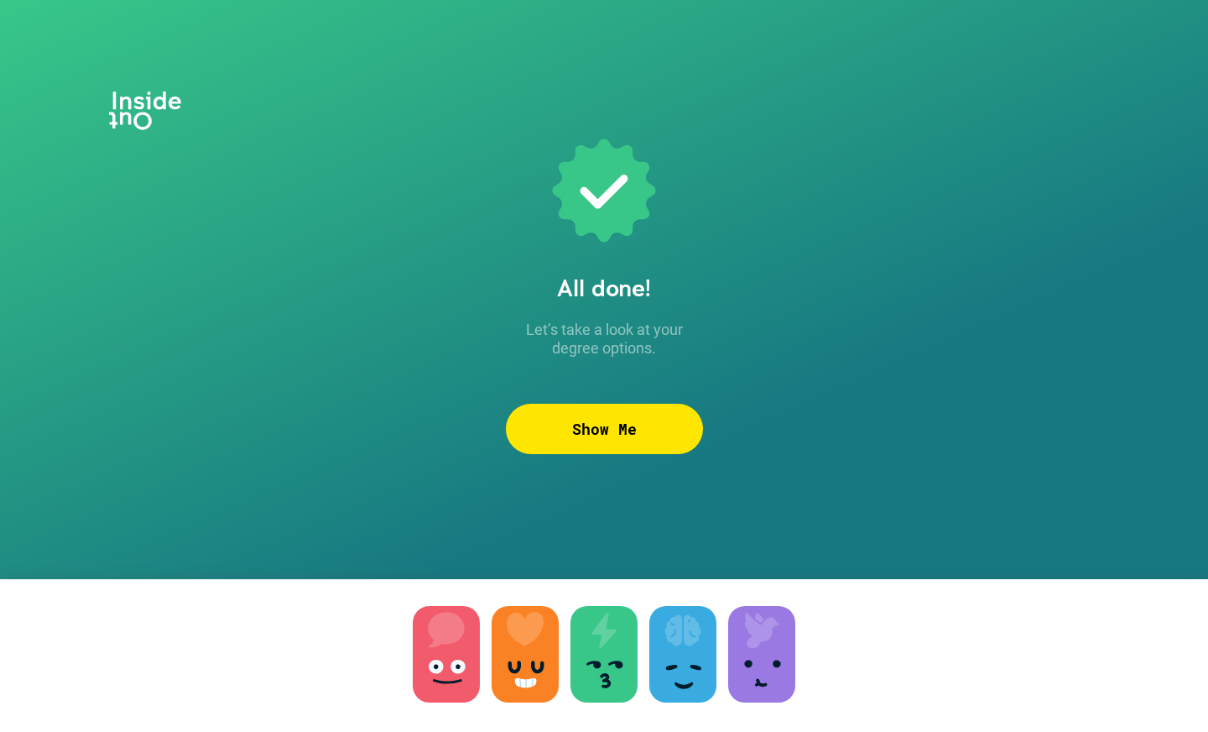
click at [561, 431] on div "Show Me" at bounding box center [604, 429] width 197 height 50
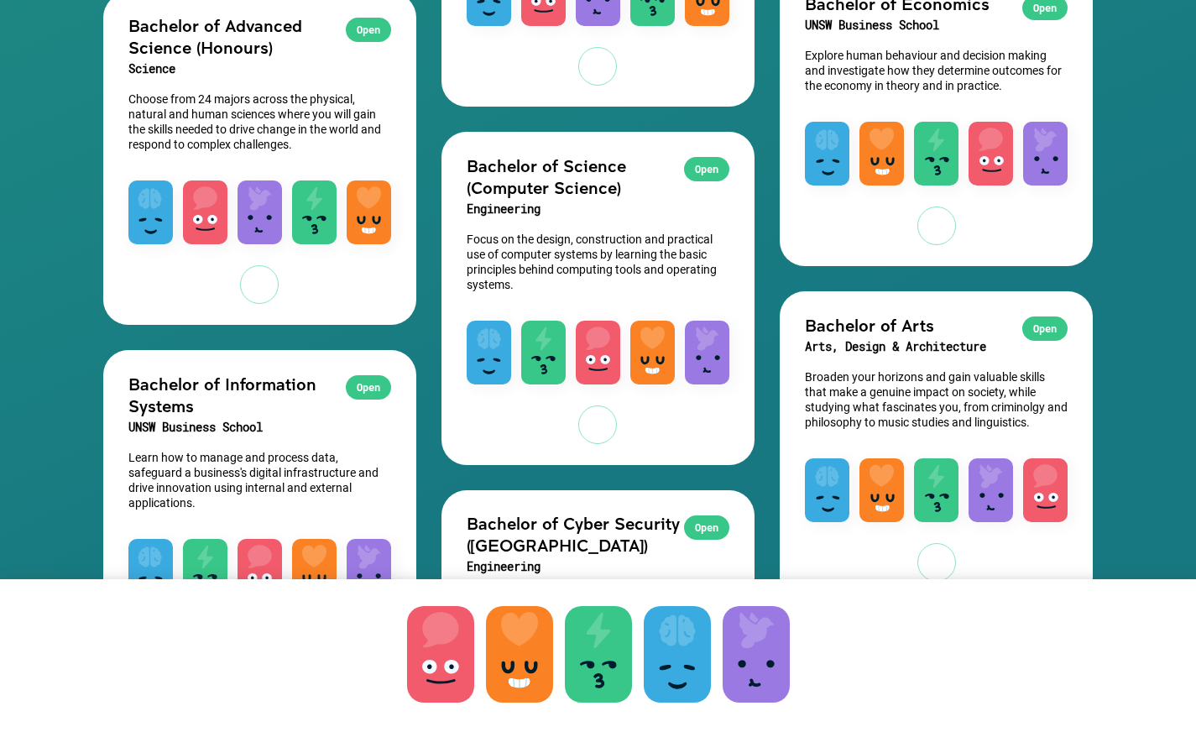
scroll to position [3189, 0]
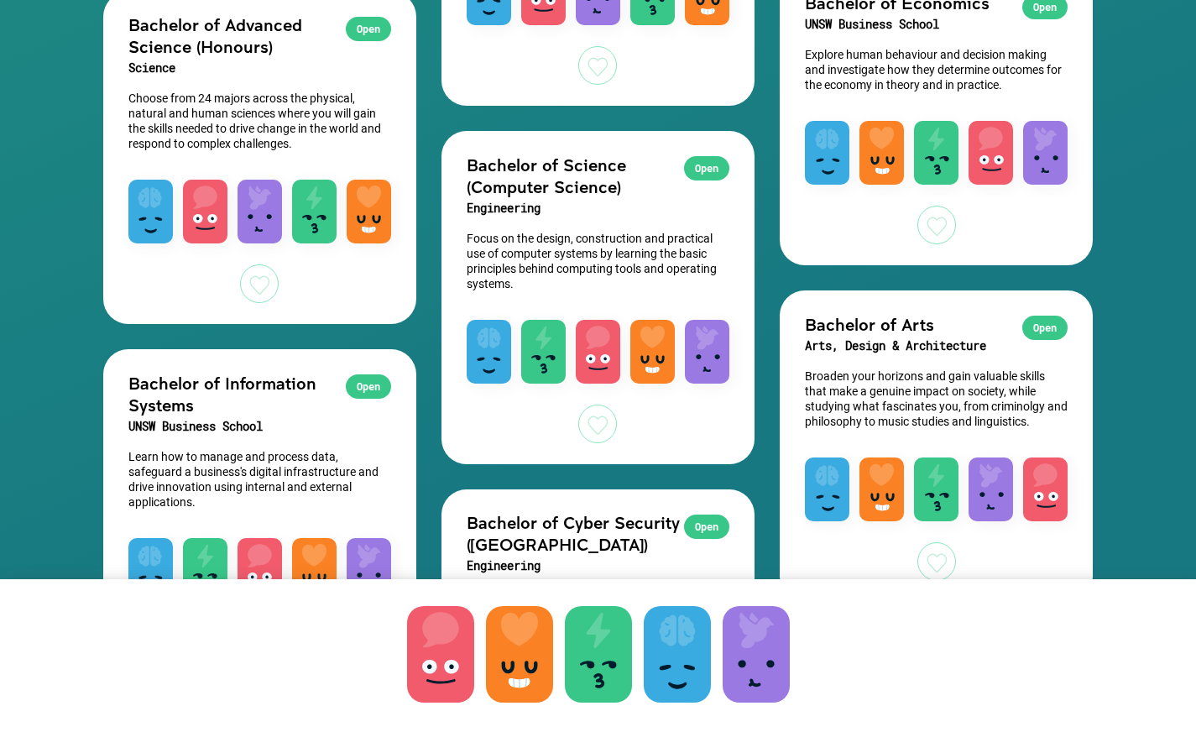
click at [928, 241] on div at bounding box center [936, 225] width 39 height 39
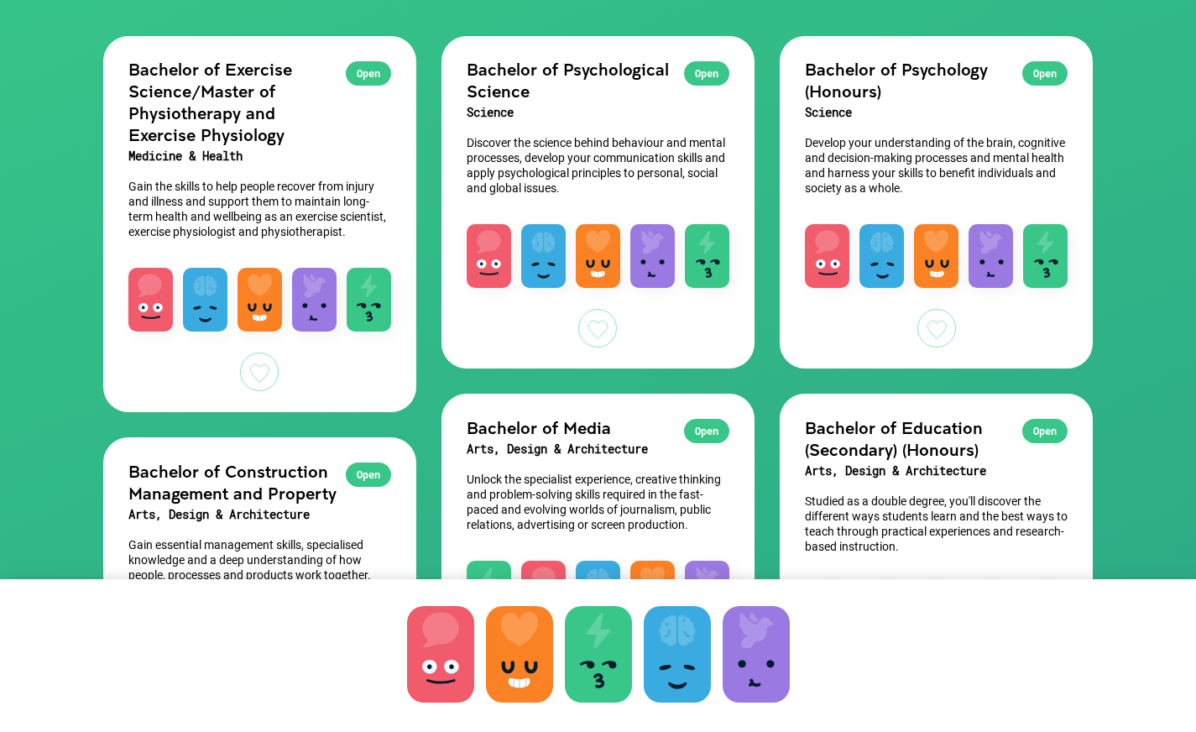
scroll to position [202, 0]
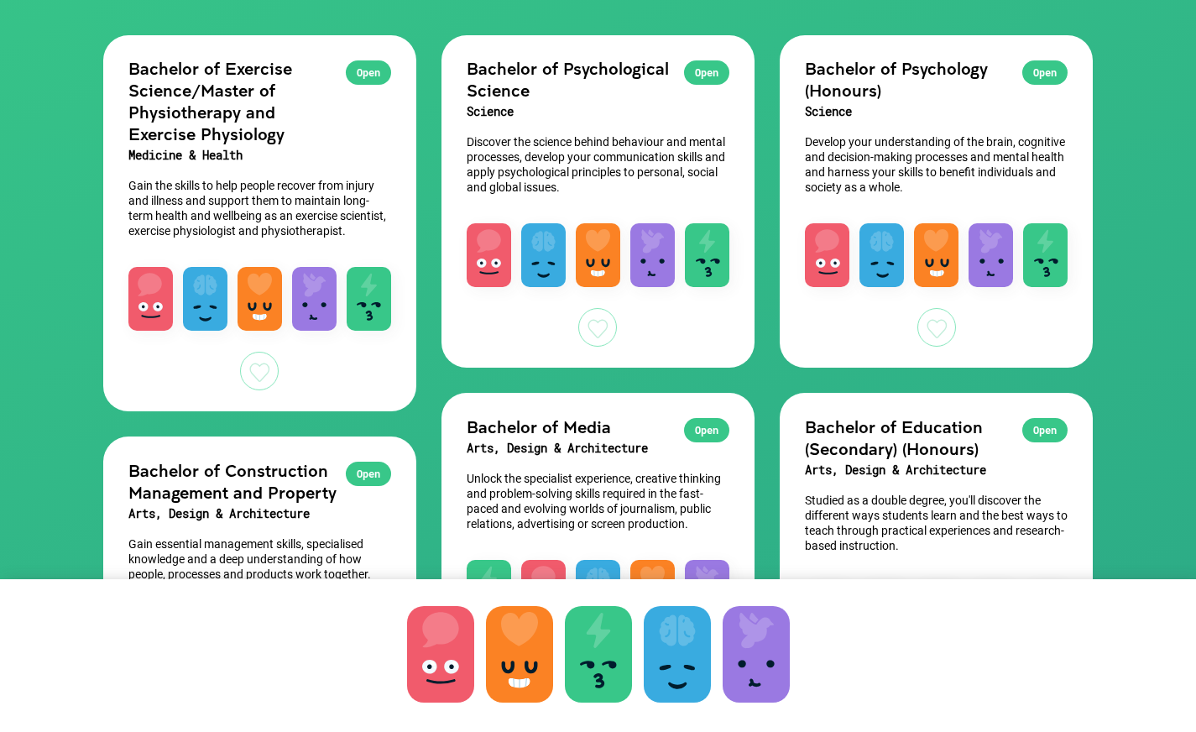
click at [600, 326] on div at bounding box center [597, 327] width 39 height 39
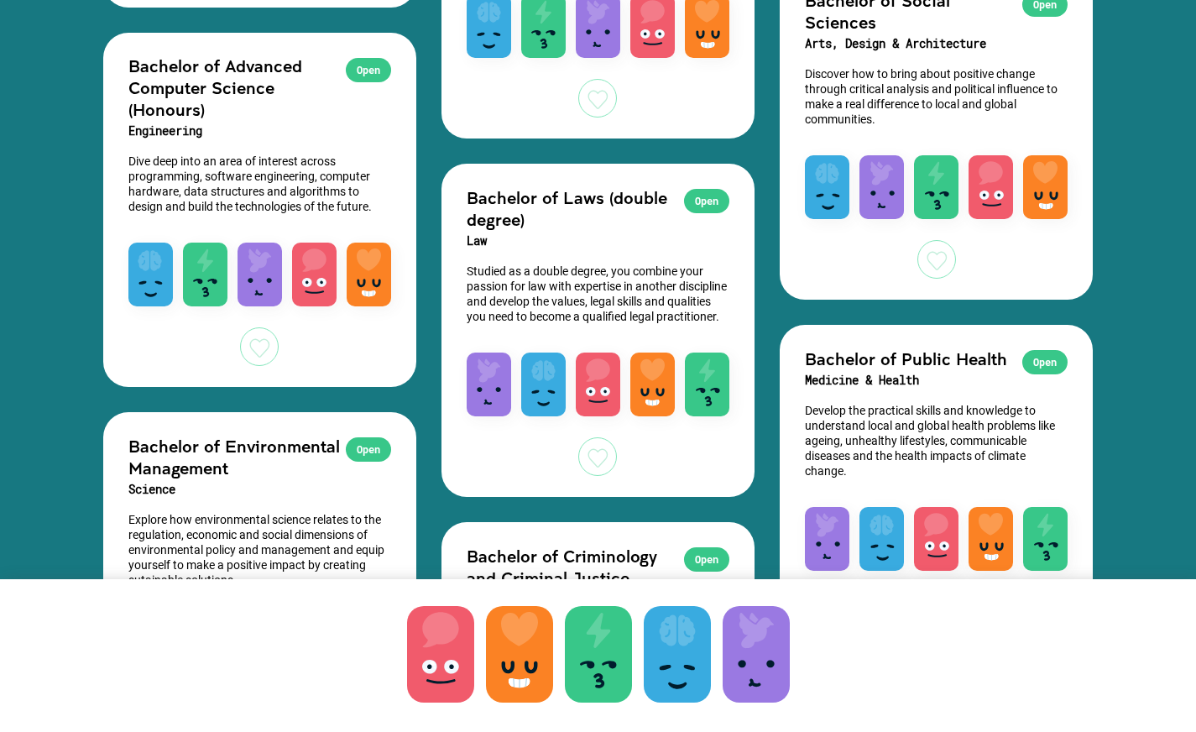
scroll to position [4584, 0]
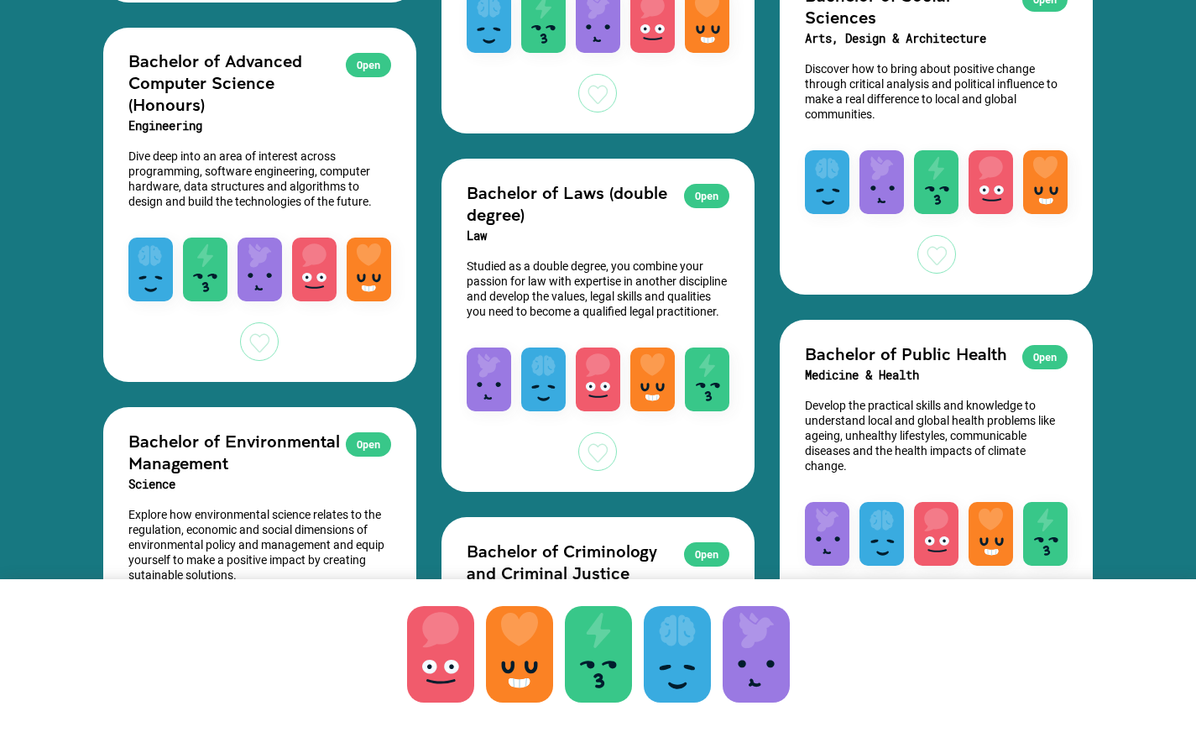
click at [597, 471] on div at bounding box center [597, 451] width 39 height 39
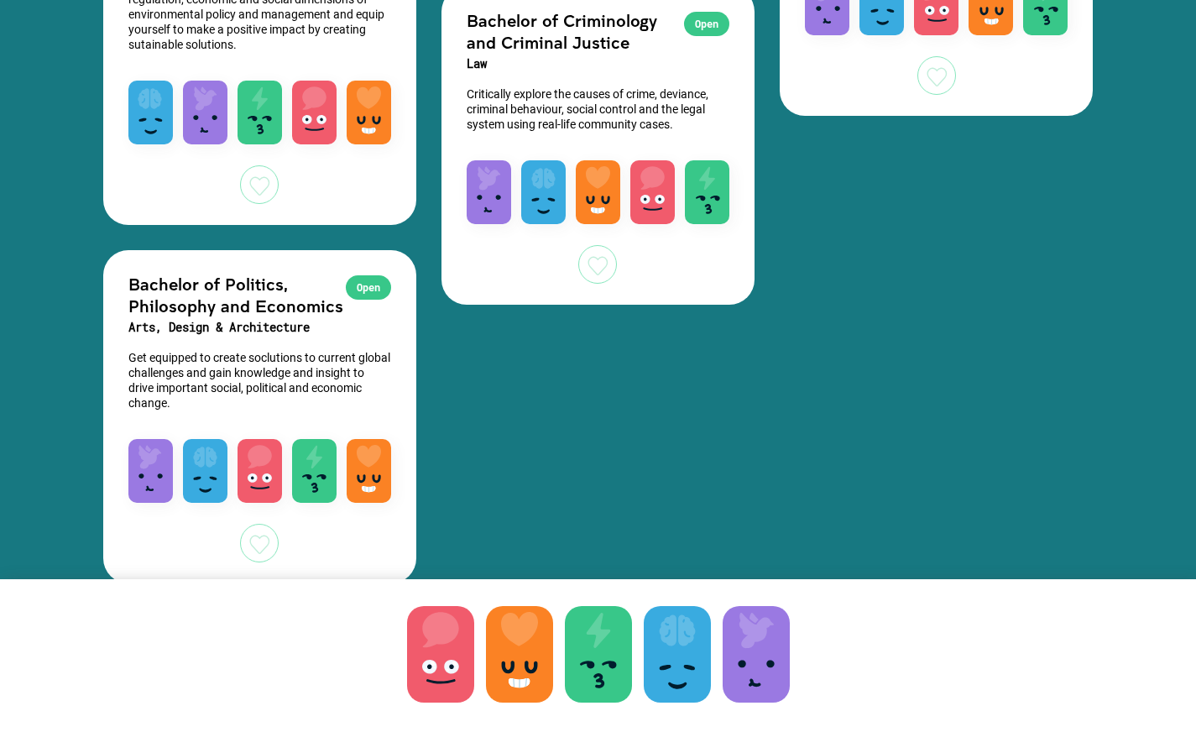
scroll to position [5115, 0]
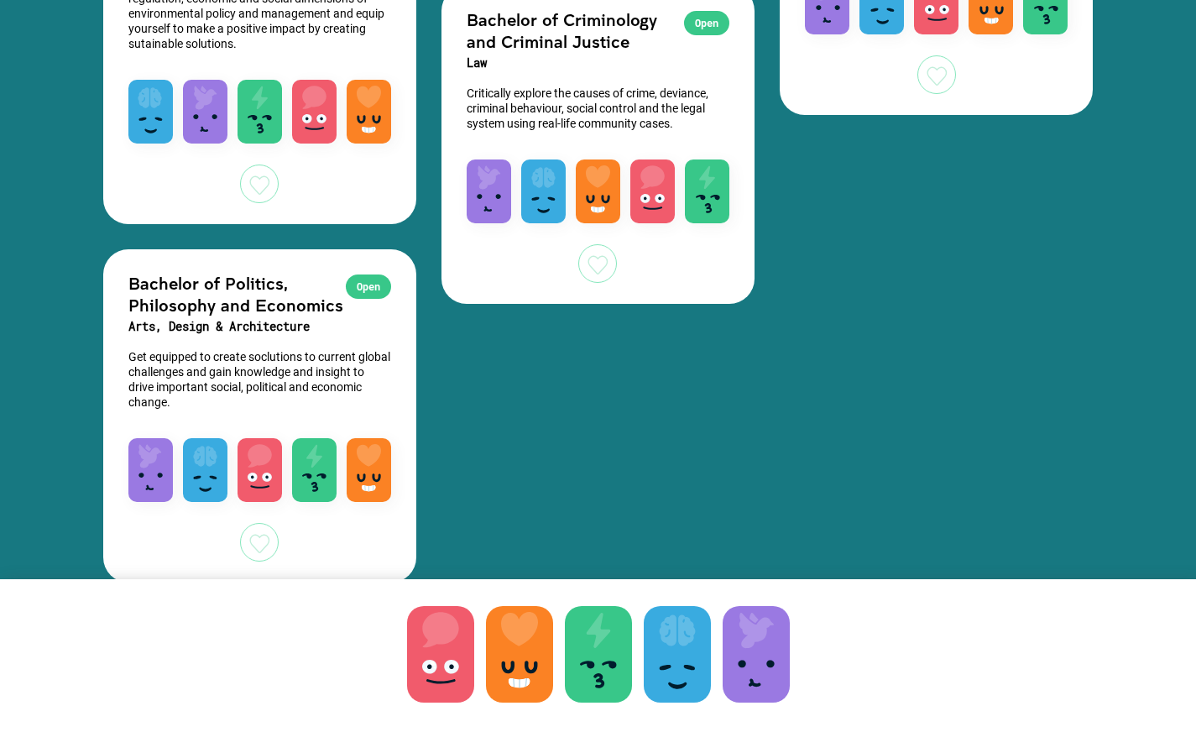
click at [260, 531] on div at bounding box center [259, 542] width 39 height 39
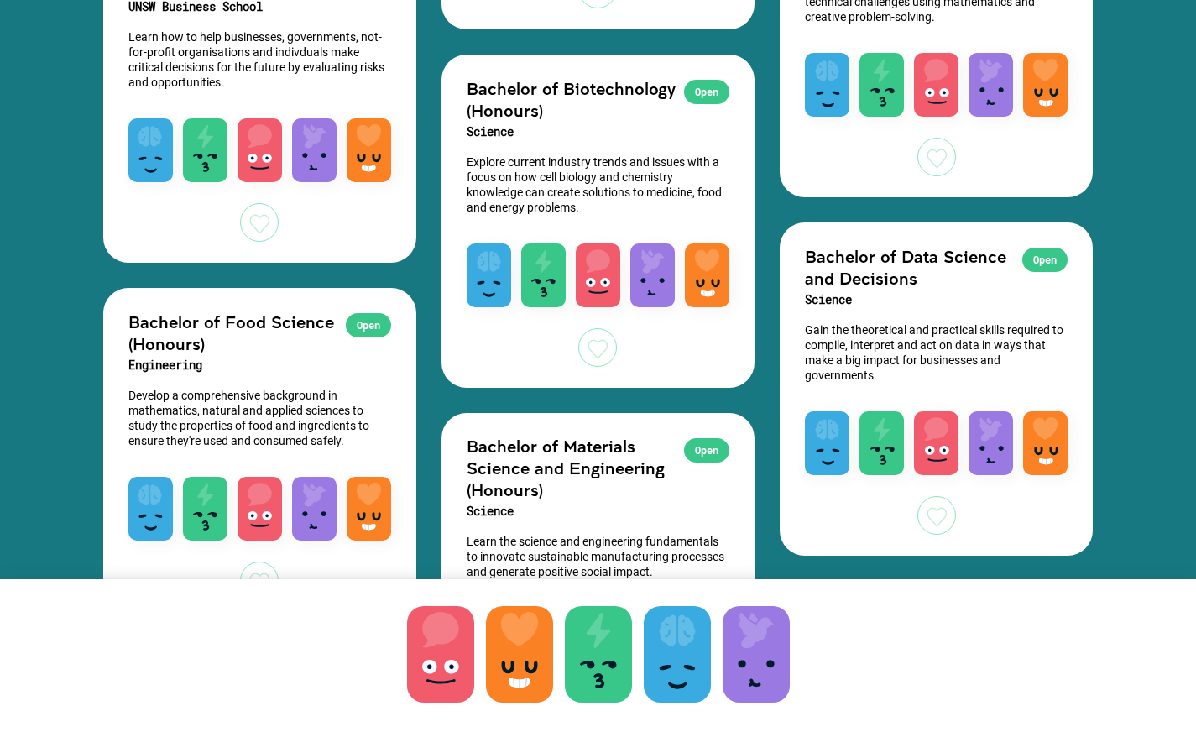
scroll to position [3895, 0]
